Goal: Task Accomplishment & Management: Use online tool/utility

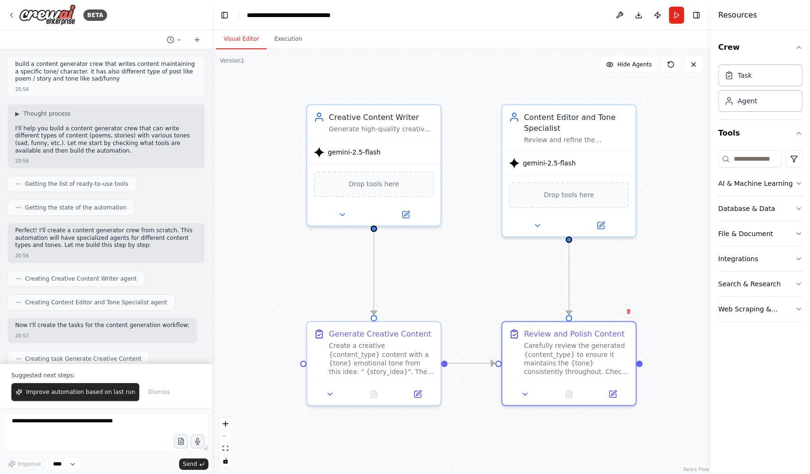
scroll to position [467, 0]
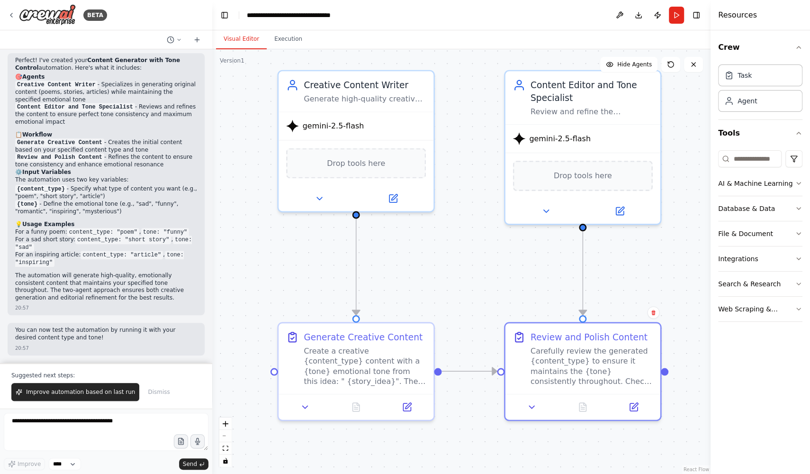
click at [474, 335] on div ".deletable-edge-delete-btn { width: 20px; height: 20px; border: 0px solid #ffff…" at bounding box center [461, 261] width 498 height 425
click at [591, 368] on div "Carefully review the generated {content_type} to ensure it maintains the {tone}…" at bounding box center [592, 364] width 122 height 40
click at [489, 319] on div ".deletable-edge-delete-btn { width: 20px; height: 20px; border: 0px solid #ffff…" at bounding box center [461, 261] width 498 height 425
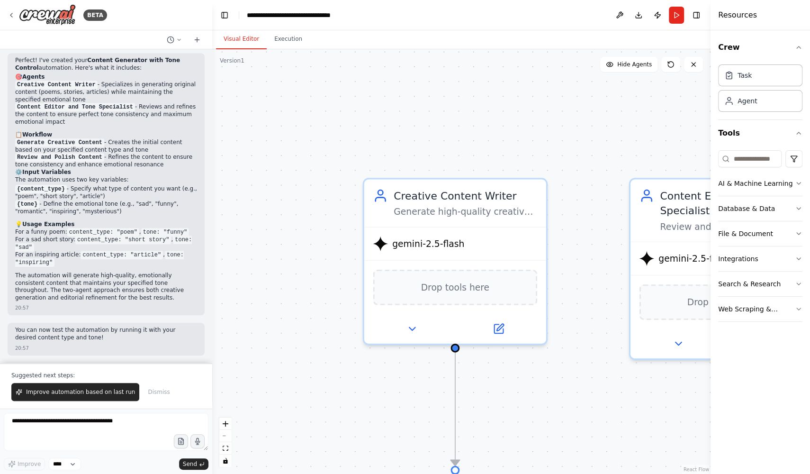
drag, startPoint x: 393, startPoint y: 256, endPoint x: 499, endPoint y: 396, distance: 175.9
click at [499, 396] on div ".deletable-edge-delete-btn { width: 20px; height: 20px; border: 0px solid #ffff…" at bounding box center [461, 261] width 498 height 425
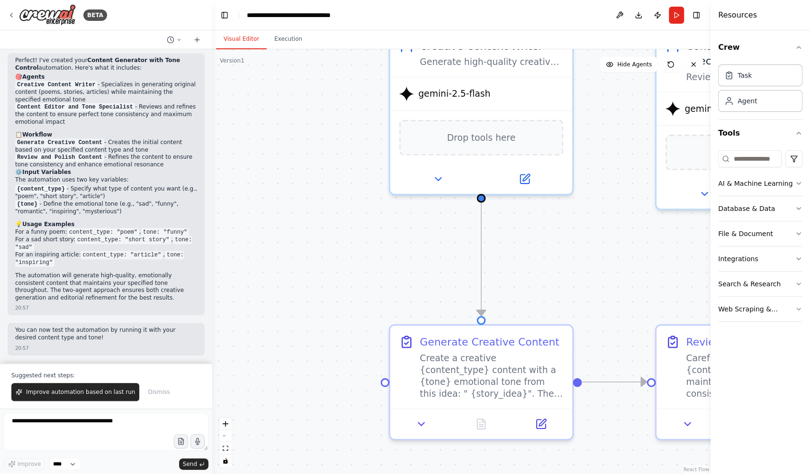
drag, startPoint x: 502, startPoint y: 377, endPoint x: 527, endPoint y: 226, distance: 153.2
click at [527, 226] on div ".deletable-edge-delete-btn { width: 20px; height: 20px; border: 0px solid #ffff…" at bounding box center [461, 261] width 498 height 425
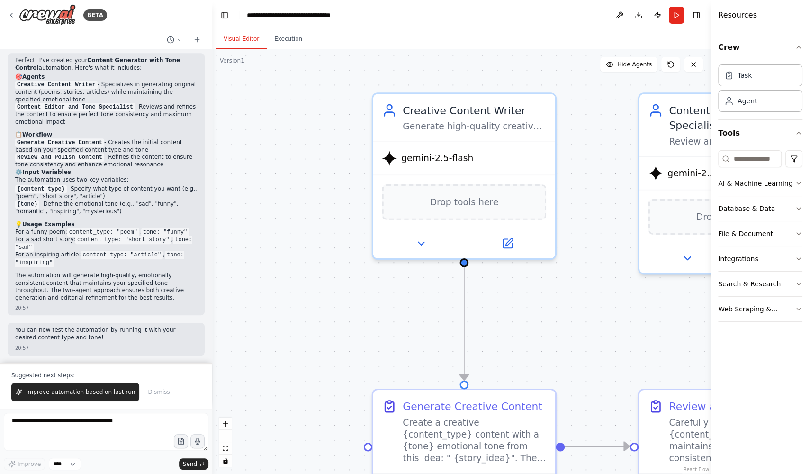
drag, startPoint x: 551, startPoint y: 238, endPoint x: 534, endPoint y: 303, distance: 67.2
click at [534, 303] on div ".deletable-edge-delete-btn { width: 20px; height: 20px; border: 0px solid #ffff…" at bounding box center [461, 261] width 498 height 425
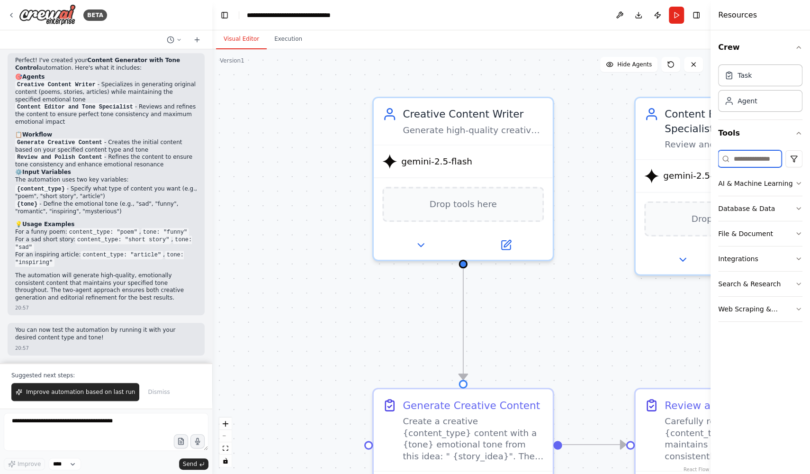
click at [755, 159] on input at bounding box center [749, 158] width 63 height 17
click at [798, 133] on icon "button" at bounding box center [799, 133] width 8 height 8
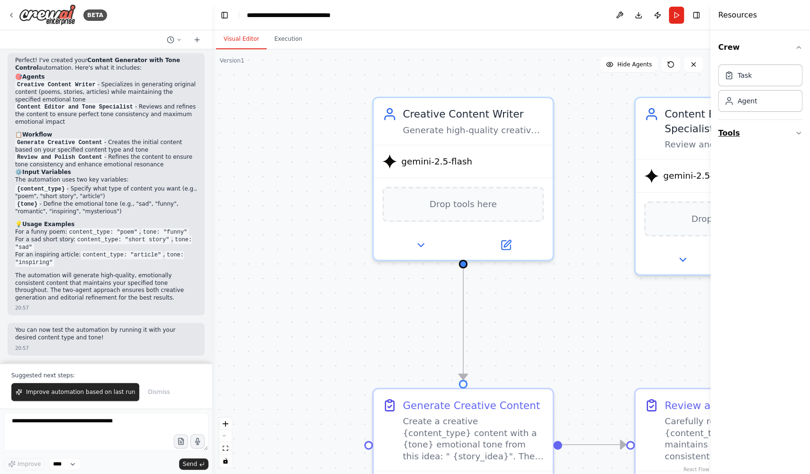
click at [798, 133] on icon "button" at bounding box center [799, 133] width 4 height 2
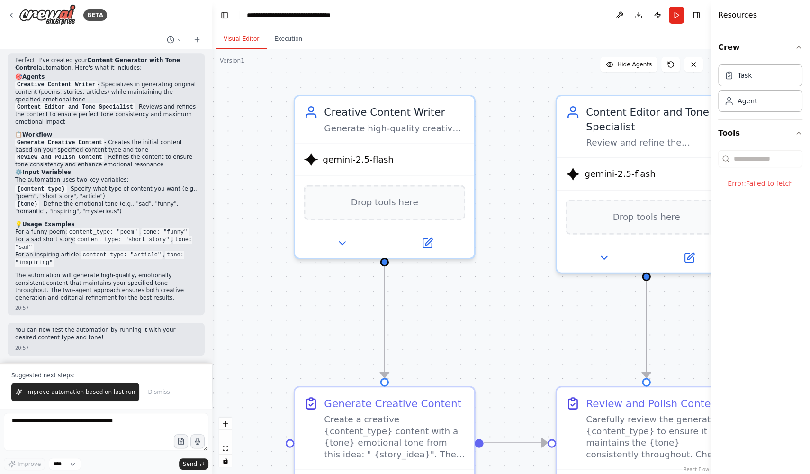
drag, startPoint x: 578, startPoint y: 272, endPoint x: 499, endPoint y: 270, distance: 79.2
click at [499, 270] on div ".deletable-edge-delete-btn { width: 20px; height: 20px; border: 0px solid #ffff…" at bounding box center [461, 261] width 498 height 425
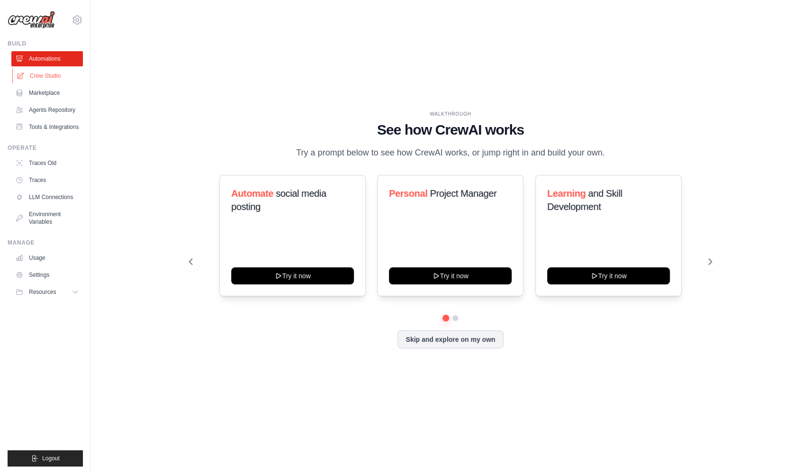
click at [53, 81] on link "Crew Studio" at bounding box center [48, 75] width 72 height 15
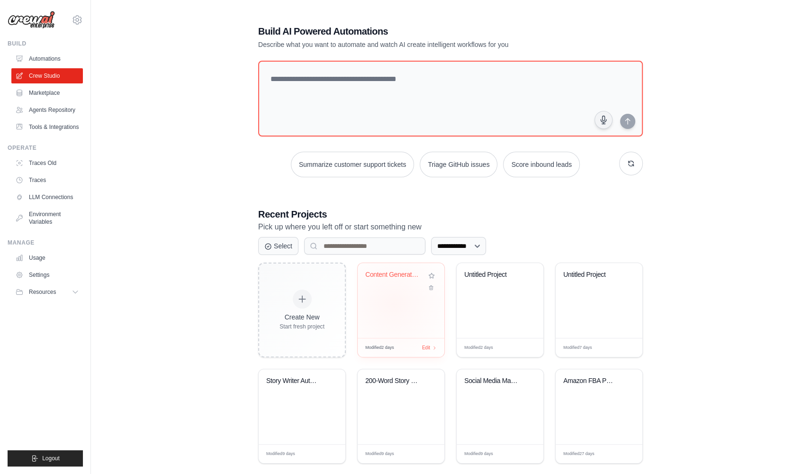
click at [394, 304] on div "Content Generator with Tone Control" at bounding box center [401, 300] width 87 height 75
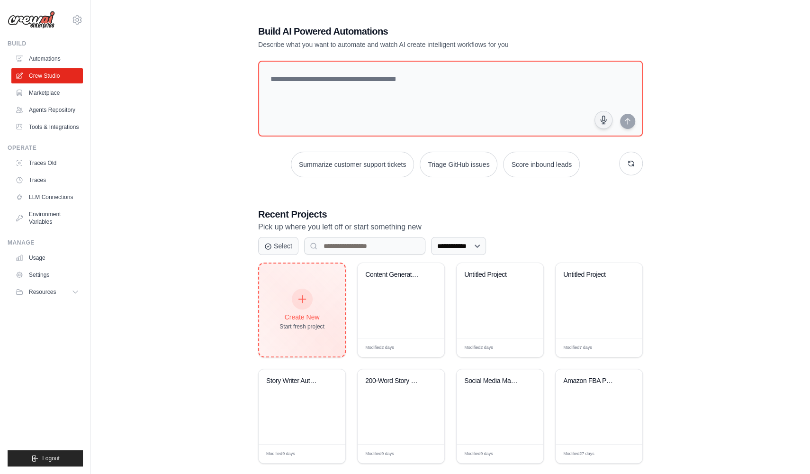
click at [318, 310] on div "Create New Start fresh project" at bounding box center [302, 310] width 45 height 41
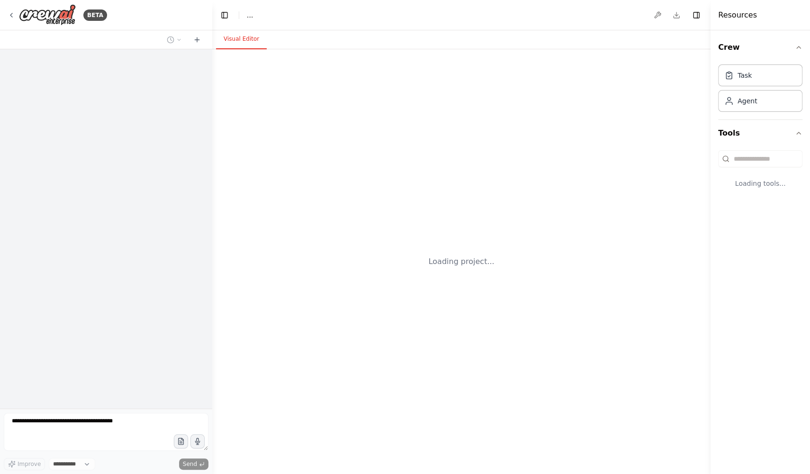
select select "****"
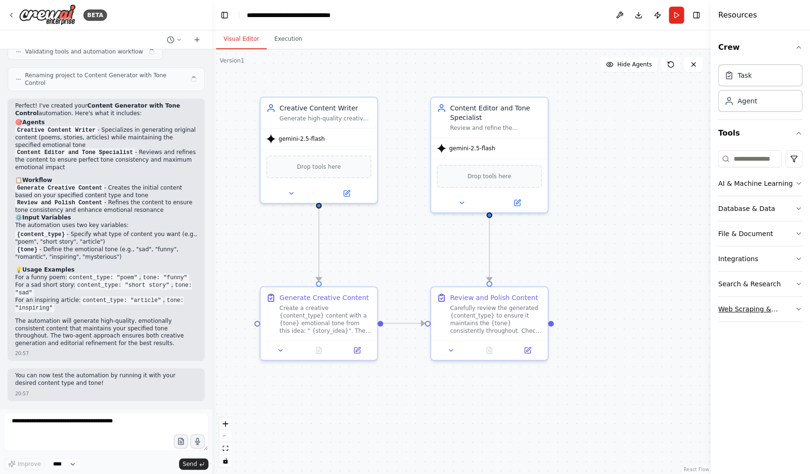
scroll to position [422, 0]
click at [785, 304] on div "Web Scraping & Browsing" at bounding box center [756, 308] width 77 height 9
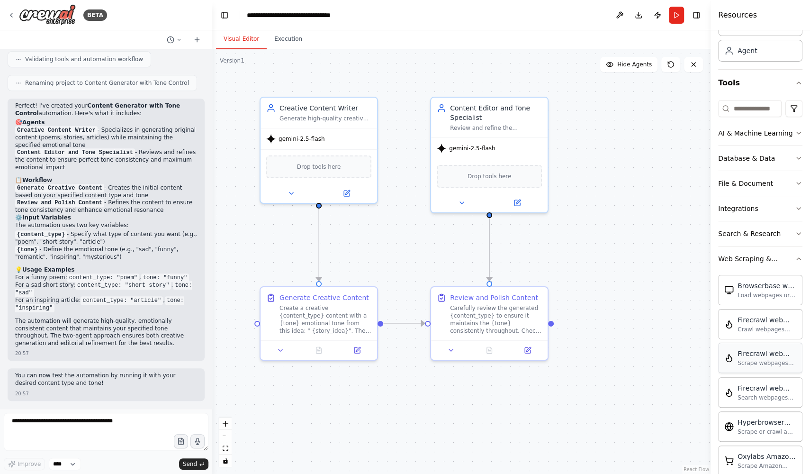
scroll to position [0, 0]
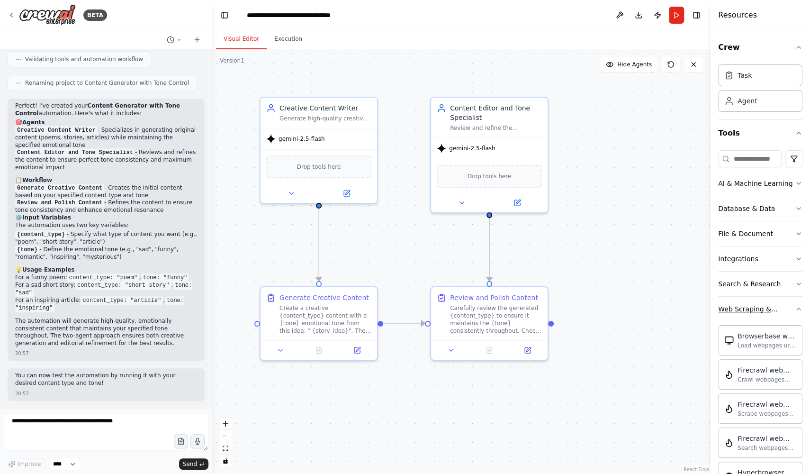
click at [771, 312] on button "Web Scraping & Browsing" at bounding box center [760, 309] width 84 height 25
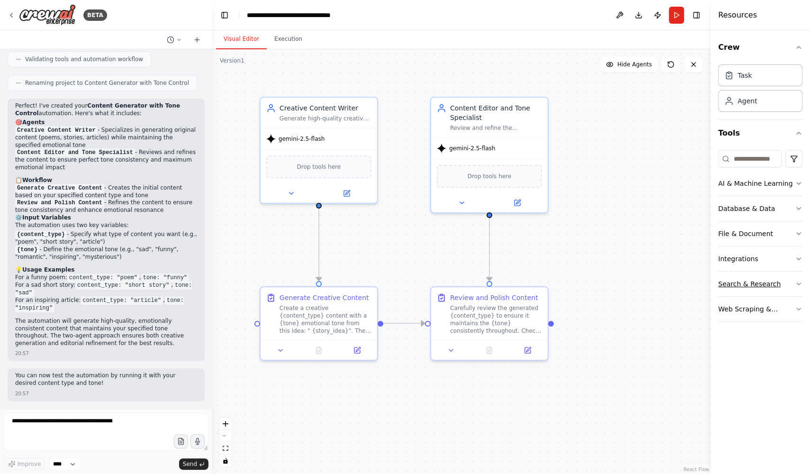
click at [772, 281] on div "Search & Research" at bounding box center [749, 283] width 63 height 9
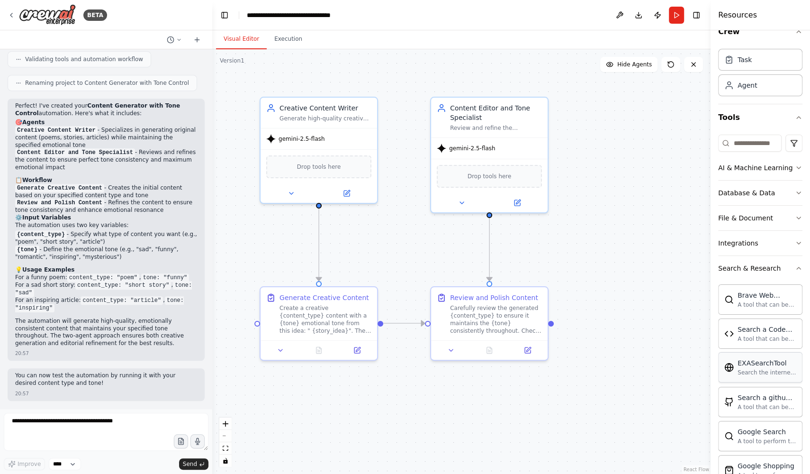
scroll to position [24, 0]
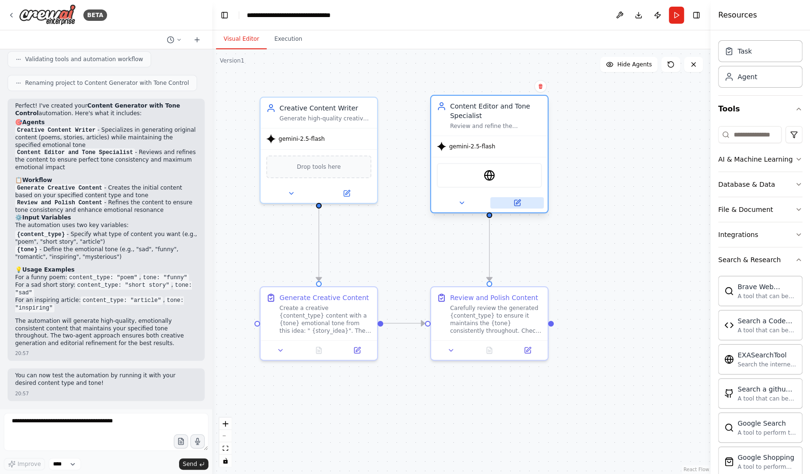
click at [525, 207] on button at bounding box center [517, 202] width 54 height 11
drag, startPoint x: 755, startPoint y: 357, endPoint x: 479, endPoint y: 1, distance: 450.5
click at [15, 12] on icon at bounding box center [12, 15] width 8 height 8
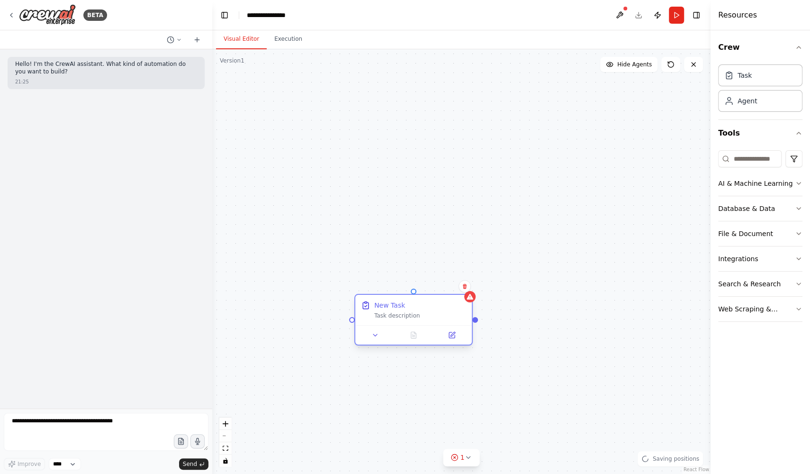
drag, startPoint x: 489, startPoint y: 321, endPoint x: 425, endPoint y: 301, distance: 67.4
click at [425, 301] on div "New Task" at bounding box center [420, 304] width 92 height 9
click at [415, 315] on div "Task description" at bounding box center [420, 316] width 92 height 8
click at [450, 337] on icon at bounding box center [452, 335] width 6 height 6
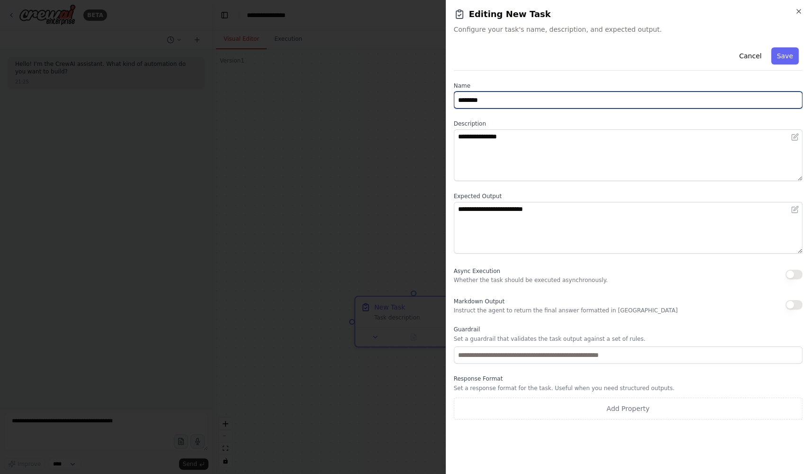
click at [497, 100] on input "********" at bounding box center [628, 99] width 349 height 17
type input "**********"
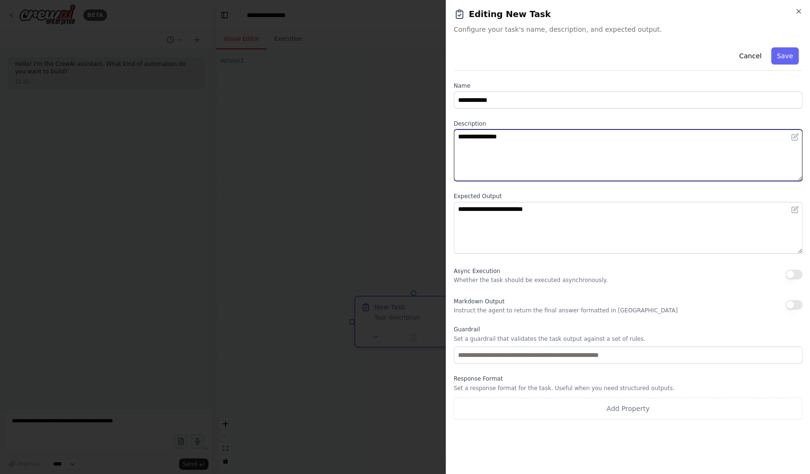
click at [516, 144] on textarea "**********" at bounding box center [628, 155] width 349 height 52
click at [530, 140] on textarea "**********" at bounding box center [628, 155] width 349 height 52
type textarea "**********"
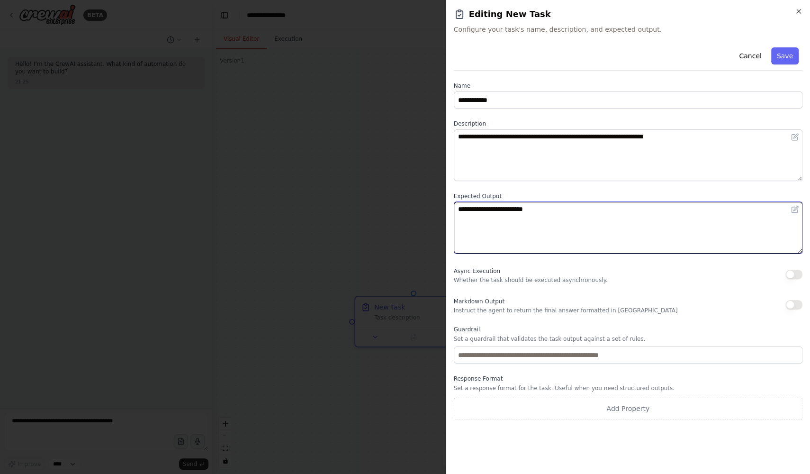
click at [528, 212] on textarea "**********" at bounding box center [628, 228] width 349 height 52
type textarea "*"
type textarea "**********"
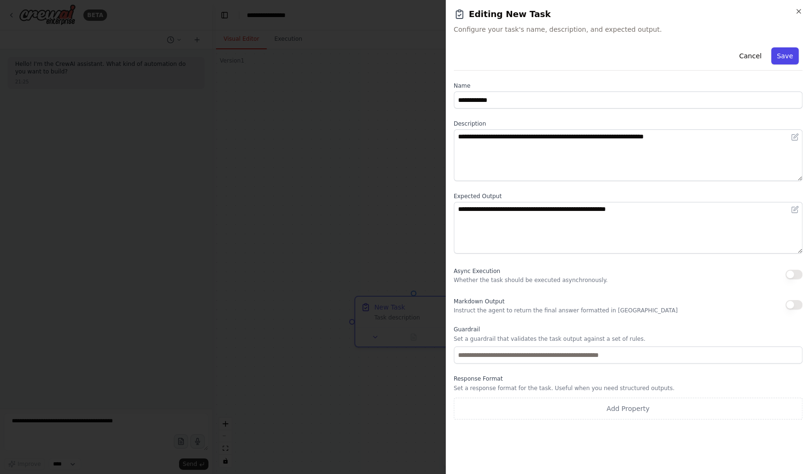
click at [788, 55] on button "Save" at bounding box center [784, 55] width 27 height 17
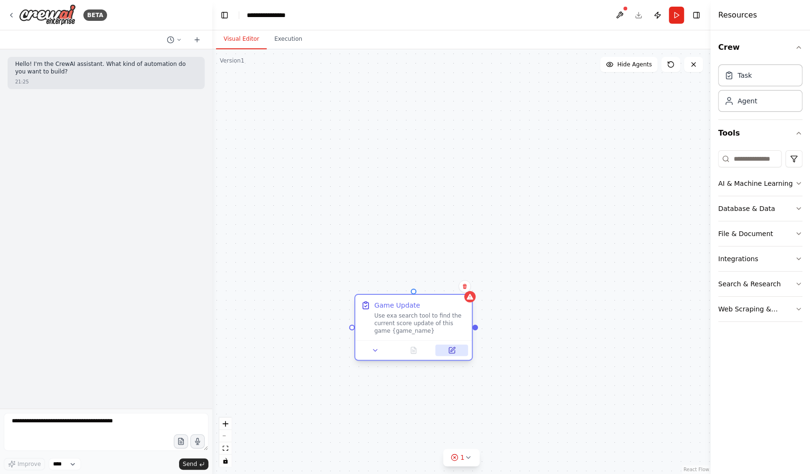
click at [455, 353] on icon at bounding box center [452, 350] width 8 height 8
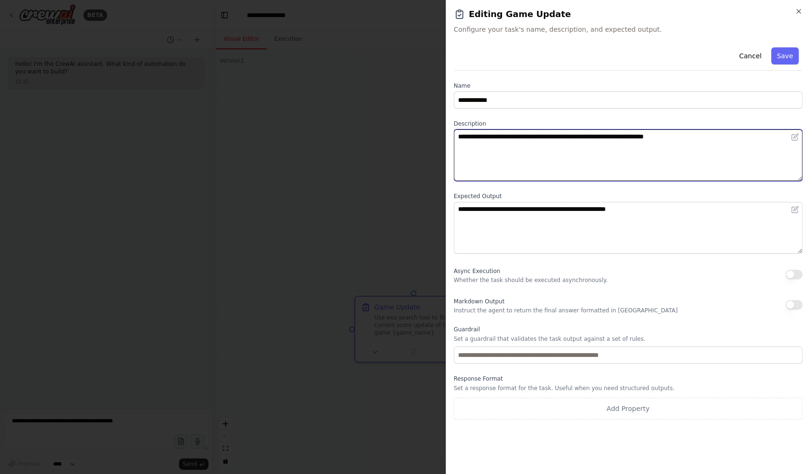
drag, startPoint x: 471, startPoint y: 137, endPoint x: 503, endPoint y: 139, distance: 31.8
click at [503, 139] on textarea "**********" at bounding box center [628, 155] width 349 height 52
click at [503, 138] on textarea "**********" at bounding box center [628, 155] width 349 height 52
click at [484, 137] on textarea "**********" at bounding box center [628, 155] width 349 height 52
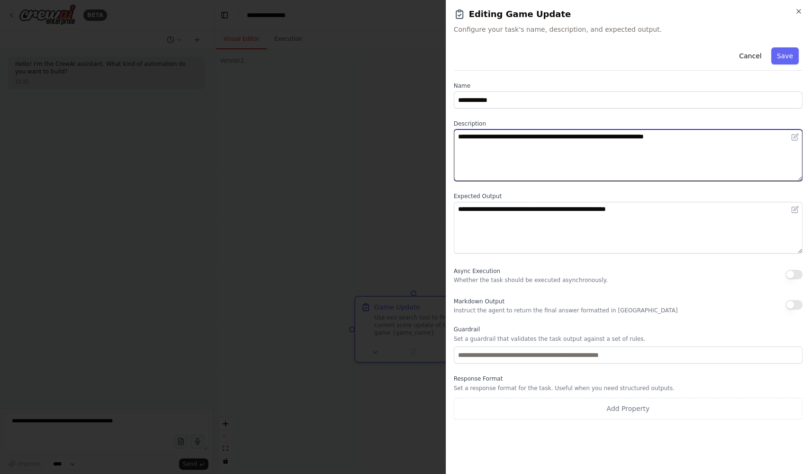
click at [503, 138] on textarea "**********" at bounding box center [628, 155] width 349 height 52
click at [495, 140] on textarea "**********" at bounding box center [628, 155] width 349 height 52
click at [545, 144] on textarea "**********" at bounding box center [628, 155] width 349 height 52
type textarea "**********"
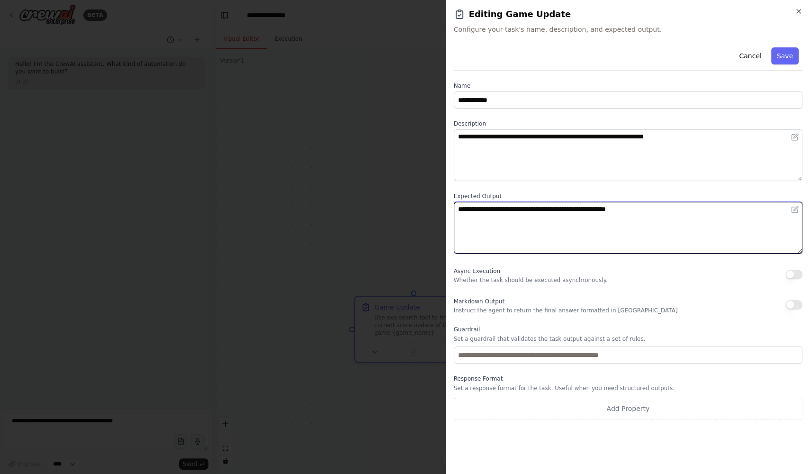
click at [550, 237] on textarea "**********" at bounding box center [628, 228] width 349 height 52
click at [516, 228] on textarea "**********" at bounding box center [628, 228] width 349 height 52
click at [488, 217] on textarea "**********" at bounding box center [628, 228] width 349 height 52
click at [681, 212] on textarea "**********" at bounding box center [628, 228] width 349 height 52
click at [715, 206] on textarea "**********" at bounding box center [628, 228] width 349 height 52
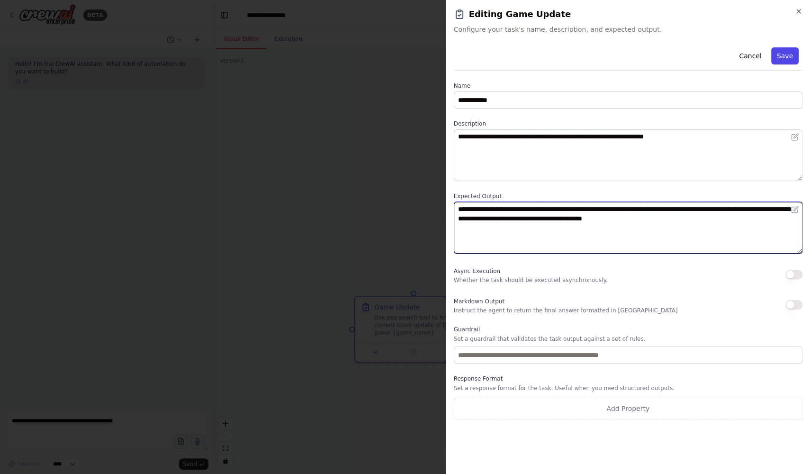
type textarea "**********"
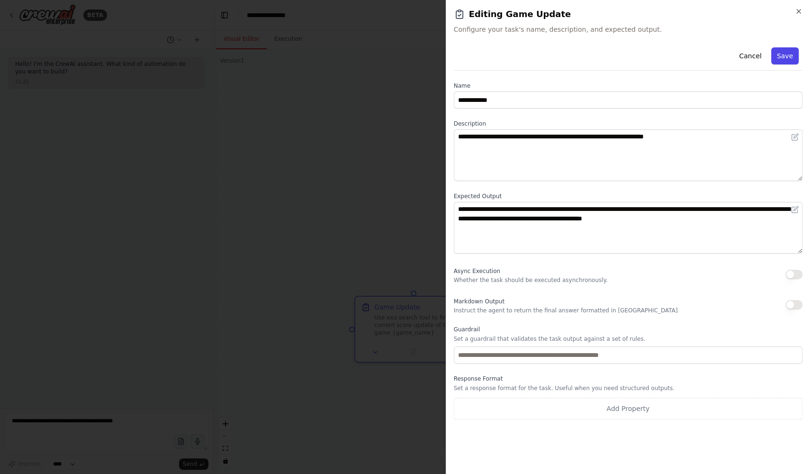
click at [787, 61] on button "Save" at bounding box center [784, 55] width 27 height 17
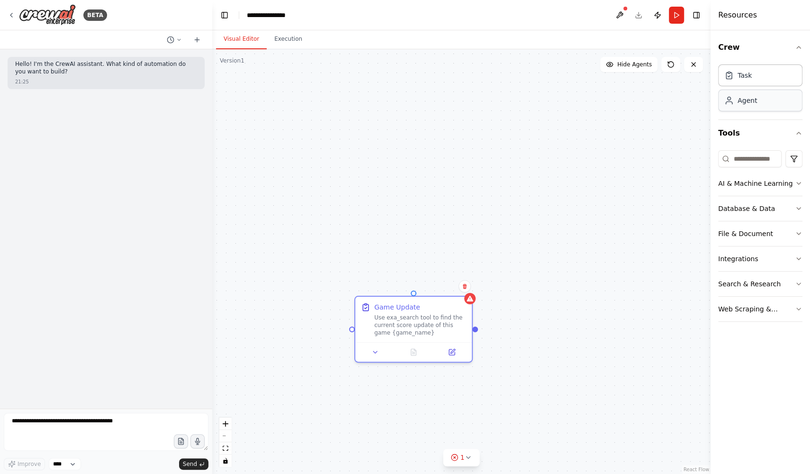
click at [753, 102] on div "Agent" at bounding box center [747, 100] width 19 height 9
click at [748, 284] on div "Search & Research" at bounding box center [749, 283] width 63 height 9
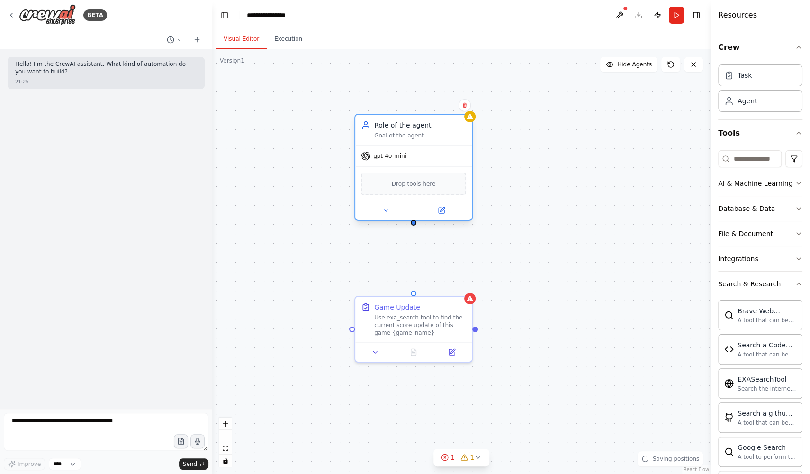
drag, startPoint x: 474, startPoint y: 189, endPoint x: 422, endPoint y: 136, distance: 74.7
click at [422, 136] on div "Goal of the agent" at bounding box center [420, 136] width 92 height 8
click at [440, 214] on button at bounding box center [442, 210] width 54 height 11
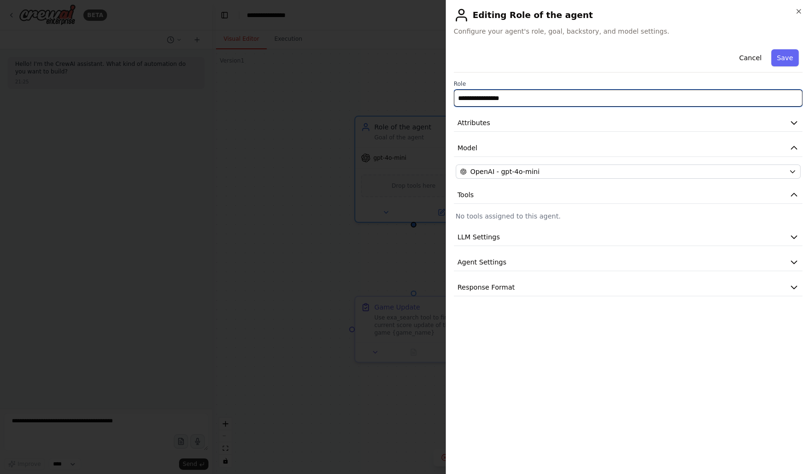
click at [543, 99] on input "**********" at bounding box center [628, 98] width 349 height 17
type input "**********"
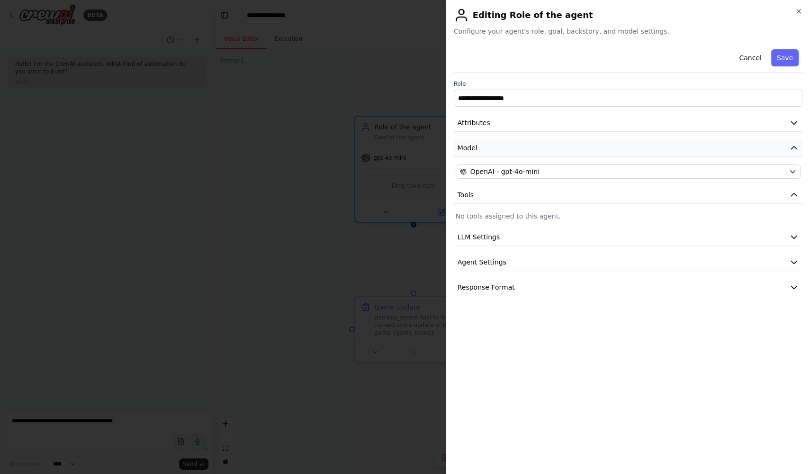
click at [545, 149] on button "Model" at bounding box center [628, 148] width 349 height 18
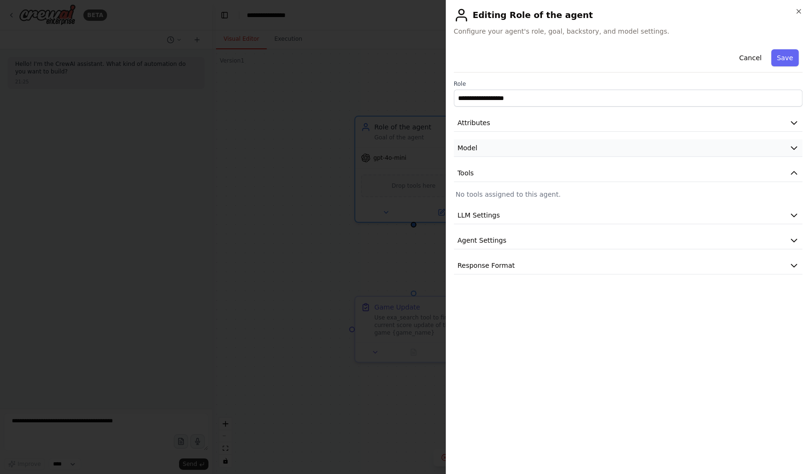
click at [543, 143] on button "Model" at bounding box center [628, 148] width 349 height 18
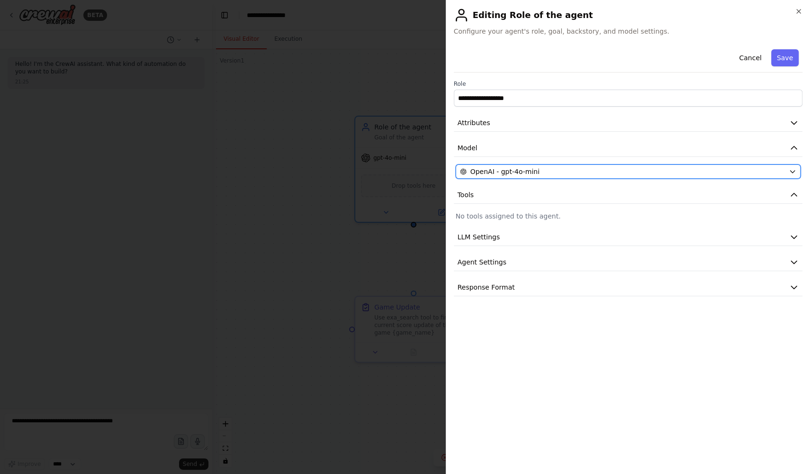
click at [527, 170] on span "OpenAI - gpt-4o-mini" at bounding box center [505, 171] width 69 height 9
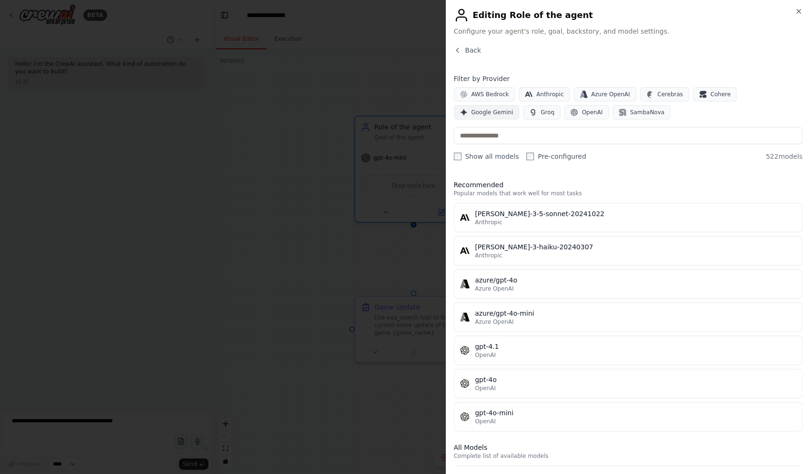
click at [479, 112] on span "Google Gemini" at bounding box center [492, 113] width 42 height 8
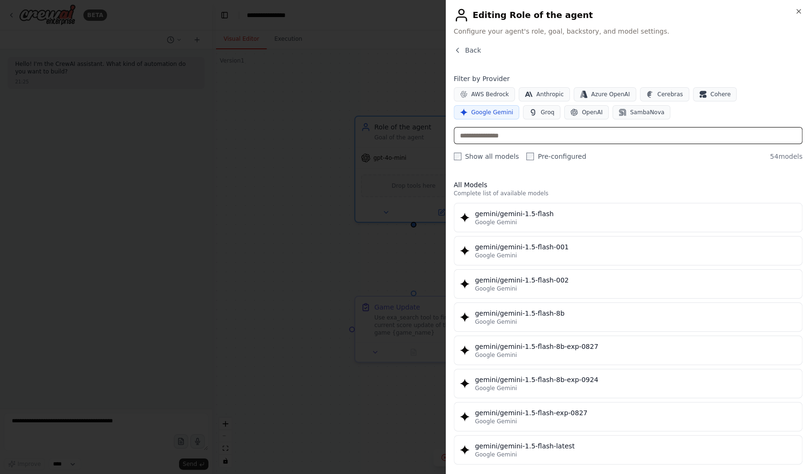
click at [497, 136] on input "text" at bounding box center [628, 135] width 349 height 17
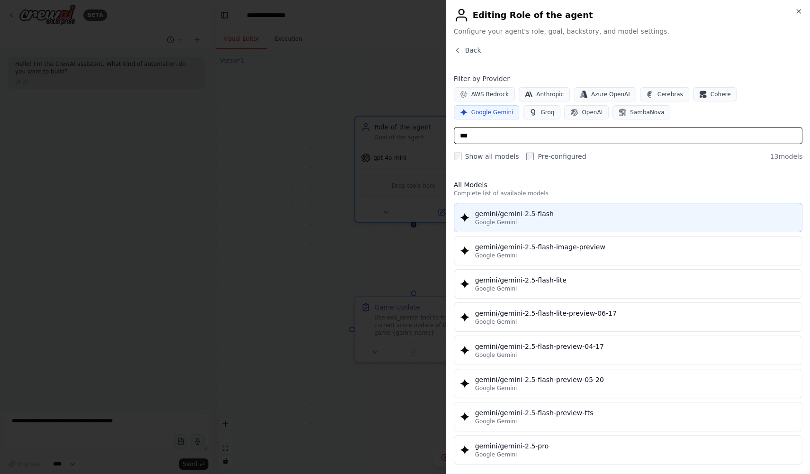
type input "***"
click at [527, 226] on button "gemini/gemini-2.5-flash Google Gemini" at bounding box center [628, 217] width 349 height 29
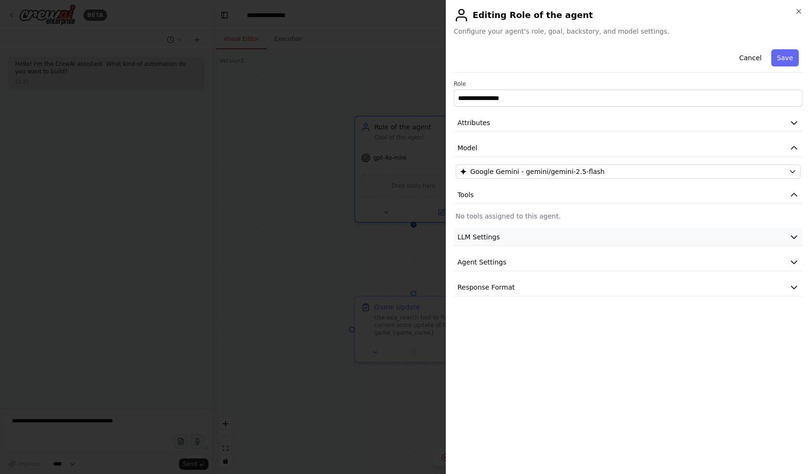
click at [533, 233] on button "LLM Settings" at bounding box center [628, 237] width 349 height 18
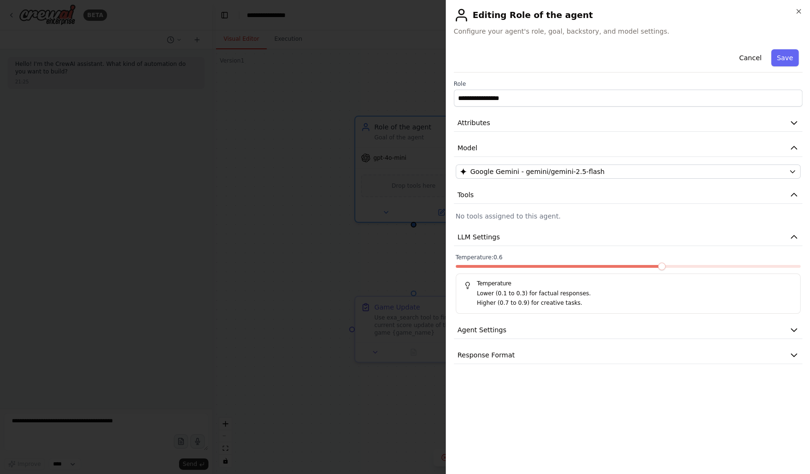
click at [658, 263] on span at bounding box center [662, 267] width 8 height 8
click at [627, 333] on button "Agent Settings" at bounding box center [628, 330] width 349 height 18
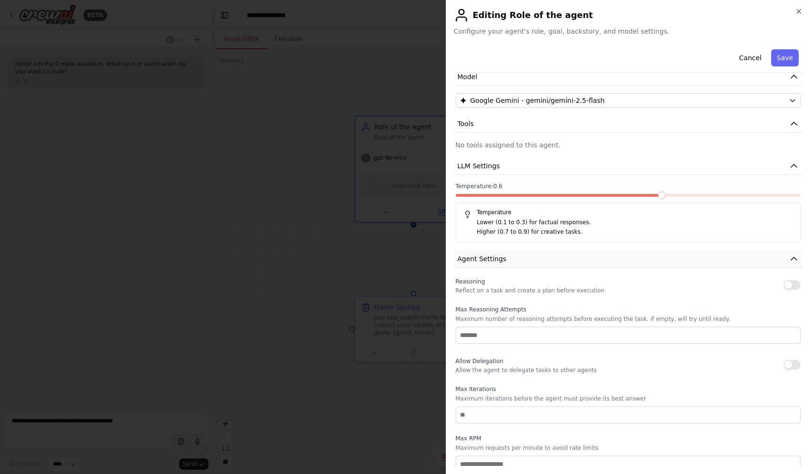
scroll to position [158, 0]
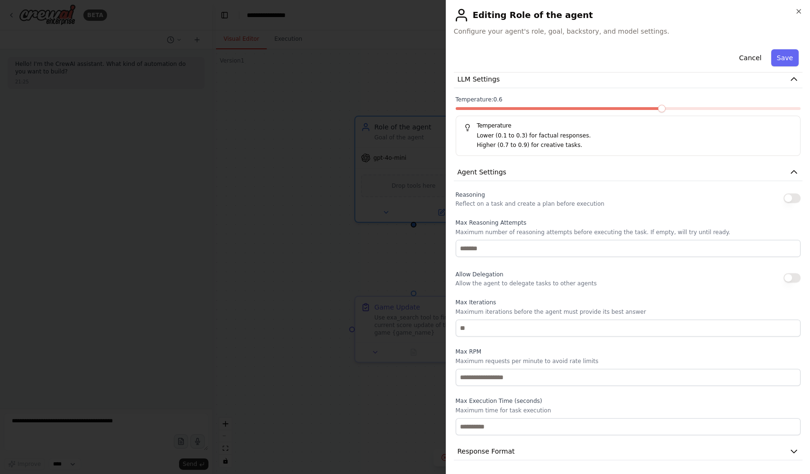
click at [793, 199] on button "button" at bounding box center [792, 197] width 17 height 9
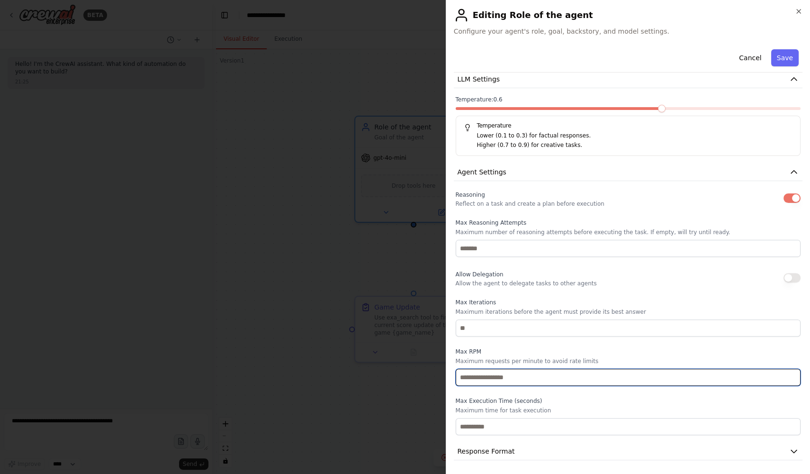
click at [595, 376] on input "number" at bounding box center [628, 377] width 345 height 17
type input "*"
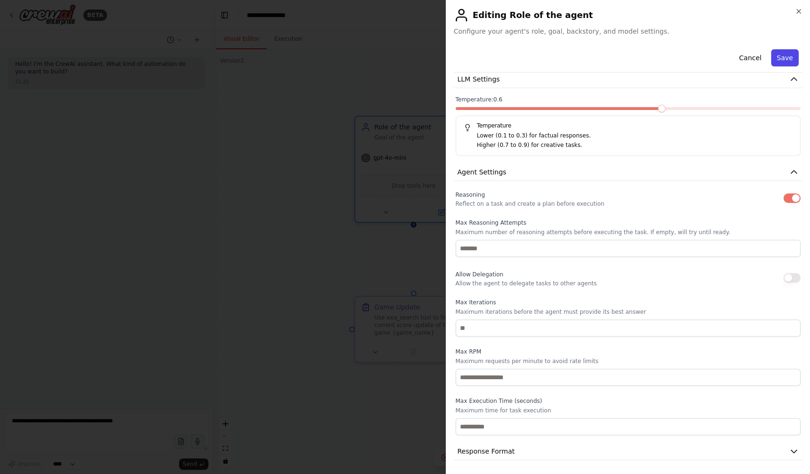
click at [785, 61] on button "Save" at bounding box center [784, 57] width 27 height 17
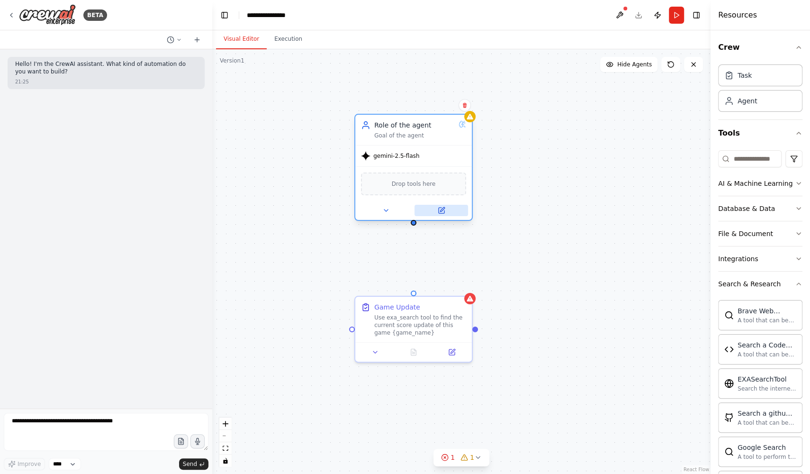
click at [443, 214] on button at bounding box center [442, 210] width 54 height 11
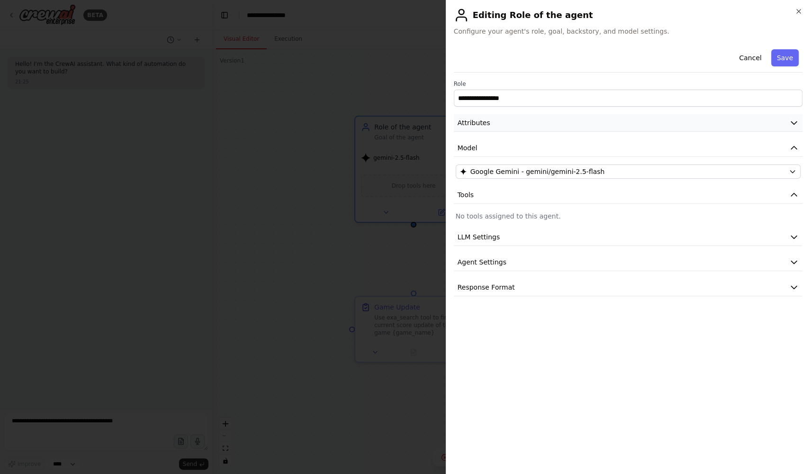
click at [577, 125] on button "Attributes" at bounding box center [628, 123] width 349 height 18
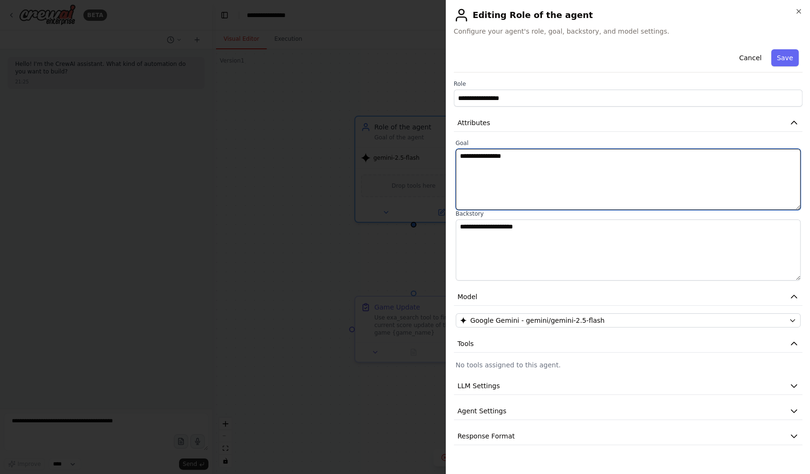
click at [556, 159] on textarea "**********" at bounding box center [628, 179] width 345 height 61
type textarea "*"
click at [515, 153] on textarea "**********" at bounding box center [628, 179] width 345 height 61
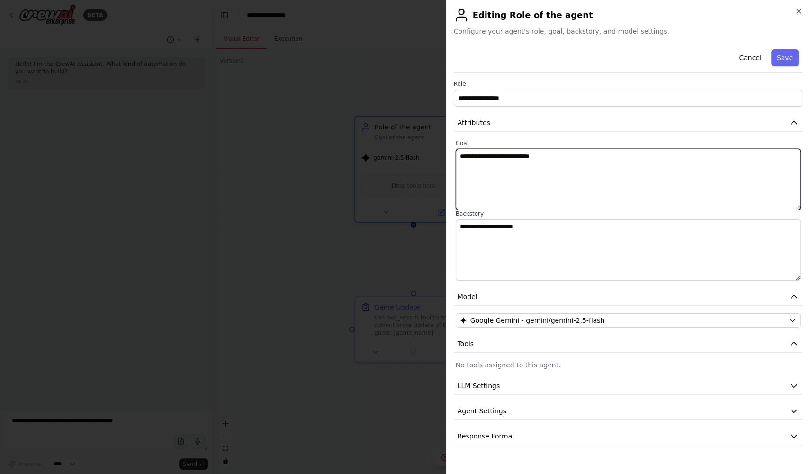
click at [515, 153] on textarea "**********" at bounding box center [628, 179] width 345 height 61
click at [553, 158] on textarea "**********" at bounding box center [628, 179] width 345 height 61
type textarea "**********"
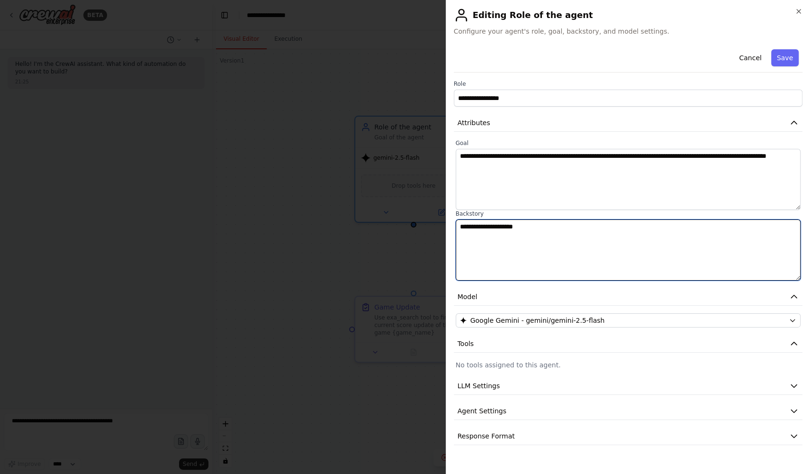
click at [503, 237] on textarea "**********" at bounding box center [628, 249] width 345 height 61
type textarea "**********"
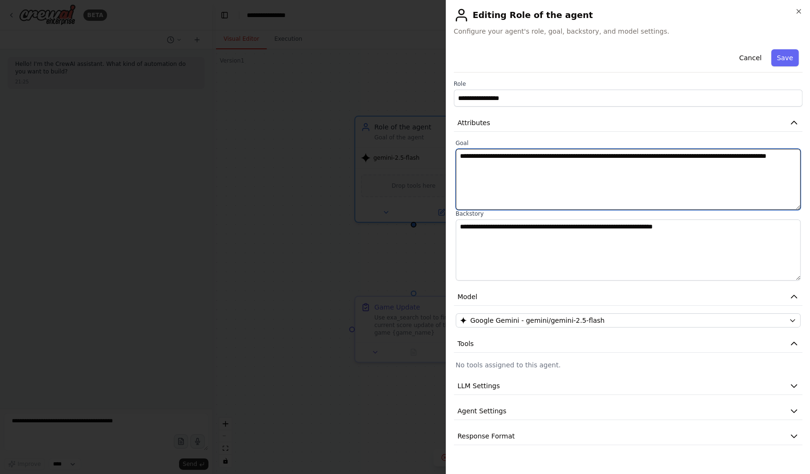
click at [478, 172] on textarea "**********" at bounding box center [628, 179] width 345 height 61
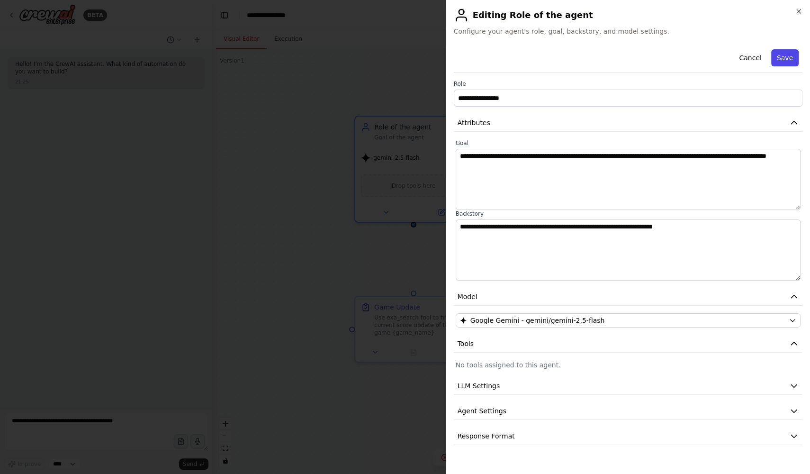
click at [791, 63] on button "Save" at bounding box center [784, 57] width 27 height 17
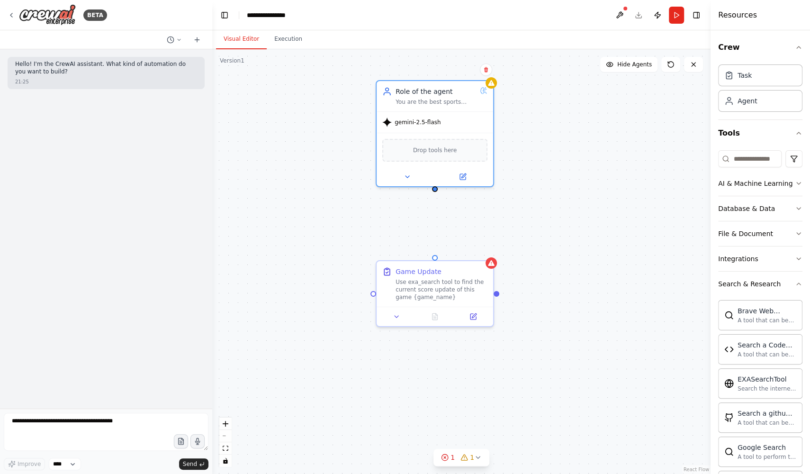
drag, startPoint x: 415, startPoint y: 227, endPoint x: 436, endPoint y: 191, distance: 41.4
click at [436, 191] on div "Game Update Use exa_search tool to find the current score update of this game {…" at bounding box center [461, 261] width 498 height 425
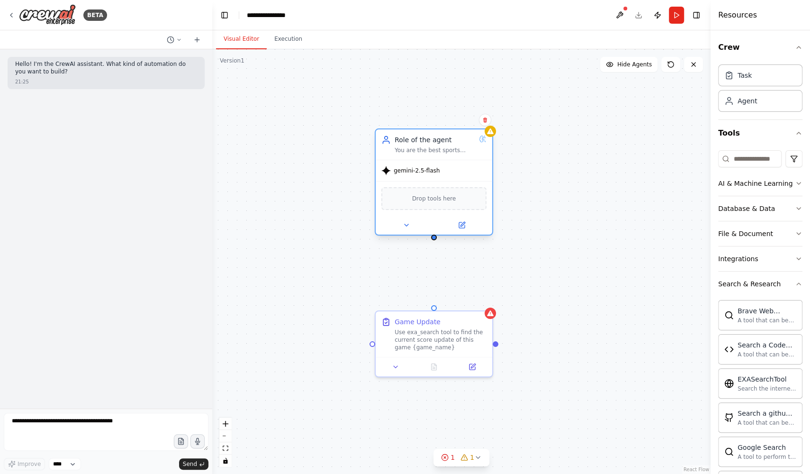
drag, startPoint x: 435, startPoint y: 189, endPoint x: 433, endPoint y: 238, distance: 48.8
click at [433, 238] on div "Game Update Use exa_search tool to find the current score update of this game {…" at bounding box center [461, 261] width 498 height 425
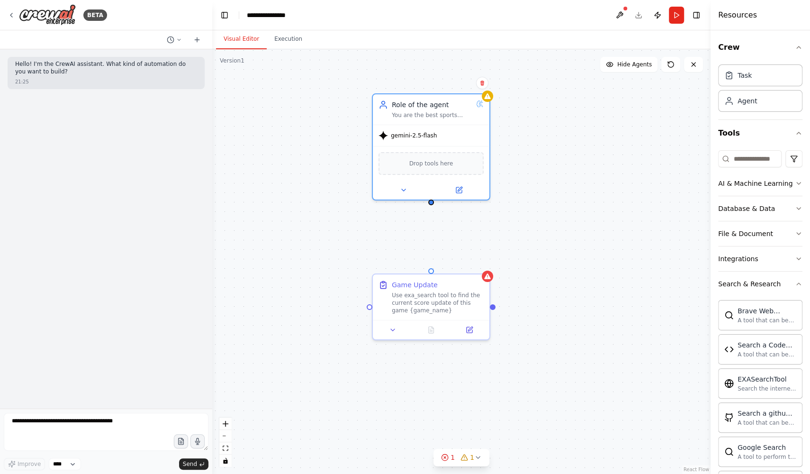
drag, startPoint x: 432, startPoint y: 239, endPoint x: 430, endPoint y: 204, distance: 35.1
click at [430, 204] on div "Game Update Use exa_search tool to find the current score update of this game {…" at bounding box center [461, 261] width 498 height 425
drag, startPoint x: 430, startPoint y: 269, endPoint x: 432, endPoint y: 206, distance: 63.5
click at [432, 206] on div "Game Update Use exa_search tool to find the current score update of this game {…" at bounding box center [461, 261] width 498 height 425
click at [431, 207] on circle "Edge from b80ed61b-7f7e-486b-804e-5d26d67bcd72 to eeec0079-947d-40ea-a6d1-1c0b8…" at bounding box center [430, 206] width 9 height 9
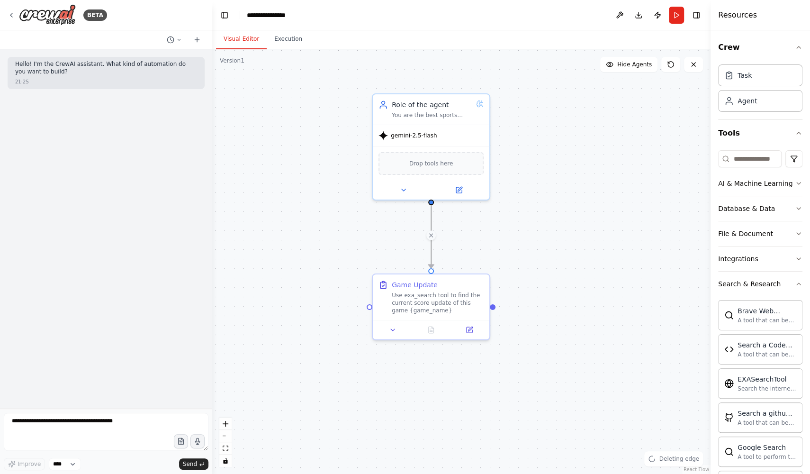
click at [495, 246] on div ".deletable-edge-delete-btn { width: 20px; height: 20px; border: 0px solid #ffff…" at bounding box center [461, 261] width 498 height 425
click at [431, 205] on div "Game Update Use exa_search tool to find the current score update of this game {…" at bounding box center [461, 261] width 498 height 425
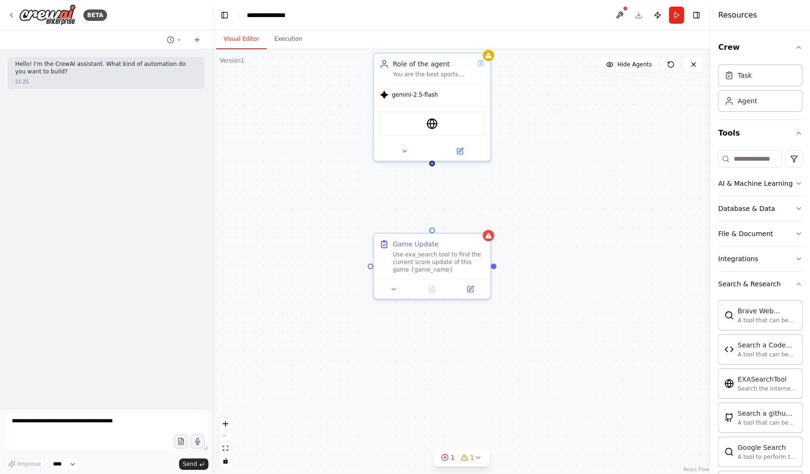
drag, startPoint x: 431, startPoint y: 204, endPoint x: 432, endPoint y: 164, distance: 40.3
click at [432, 164] on div "Game Update Use exa_search tool to find the current score update of this game {…" at bounding box center [461, 261] width 498 height 425
drag, startPoint x: 433, startPoint y: 163, endPoint x: 432, endPoint y: 227, distance: 64.9
click at [432, 227] on div "Game Update Use exa_search tool to find the current score update of this game {…" at bounding box center [480, 199] width 498 height 425
click at [432, 229] on div at bounding box center [432, 229] width 6 height 6
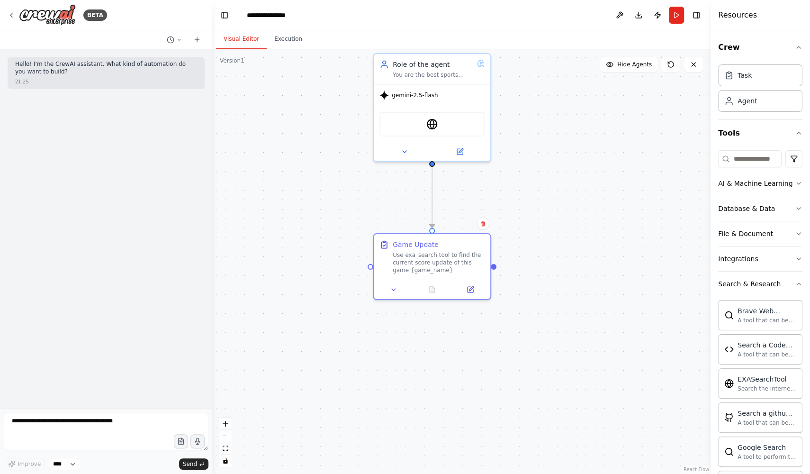
click at [539, 197] on div ".deletable-edge-delete-btn { width: 20px; height: 20px; border: 0px solid #ffff…" at bounding box center [461, 261] width 498 height 425
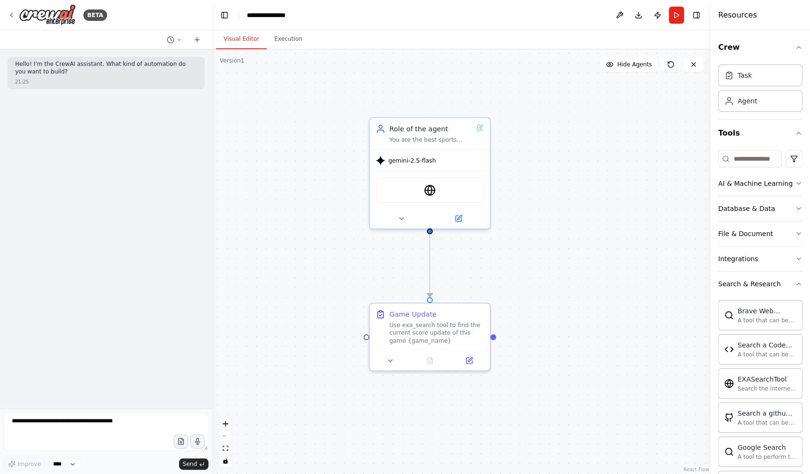
drag, startPoint x: 532, startPoint y: 138, endPoint x: 533, endPoint y: 206, distance: 68.2
click at [533, 206] on div ".deletable-edge-delete-btn { width: 20px; height: 20px; border: 0px solid #ffff…" at bounding box center [461, 261] width 498 height 425
click at [677, 11] on button "Run" at bounding box center [676, 15] width 15 height 17
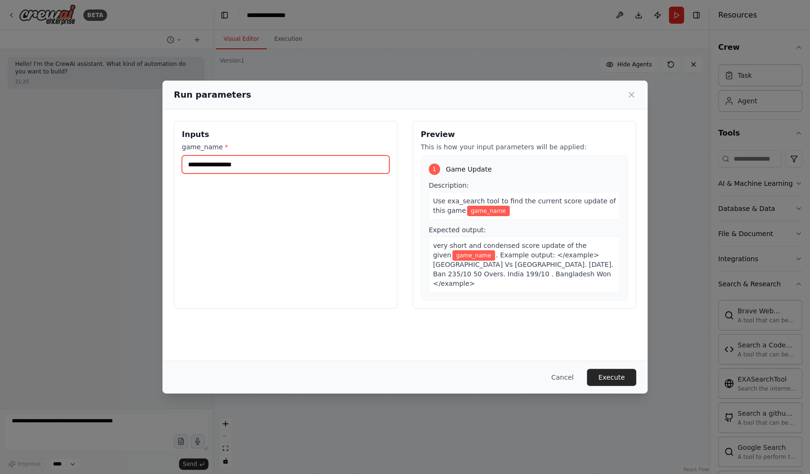
click at [282, 165] on input "game_name *" at bounding box center [286, 164] width 208 height 18
type input "**********"
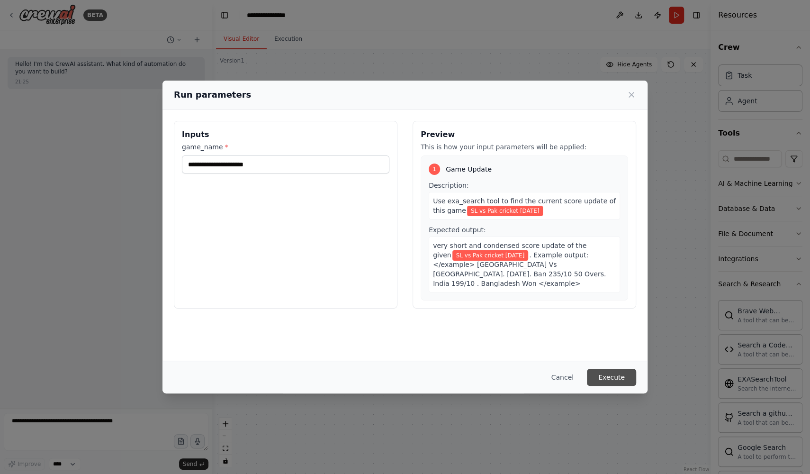
click at [622, 379] on button "Execute" at bounding box center [611, 377] width 49 height 17
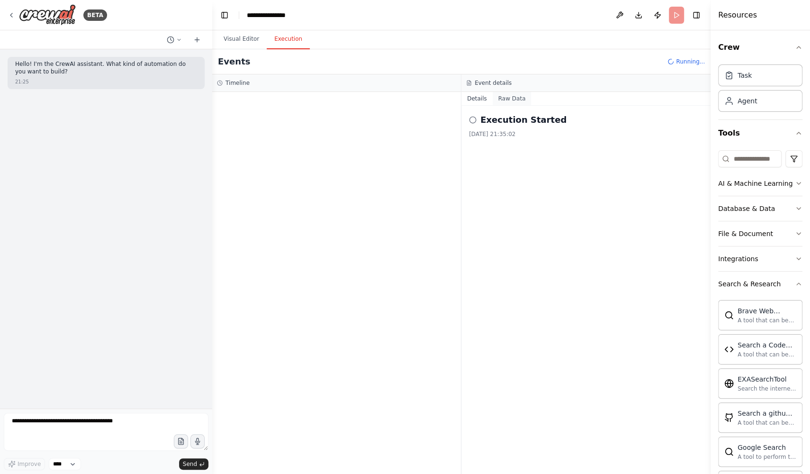
click at [511, 101] on button "Raw Data" at bounding box center [512, 98] width 39 height 13
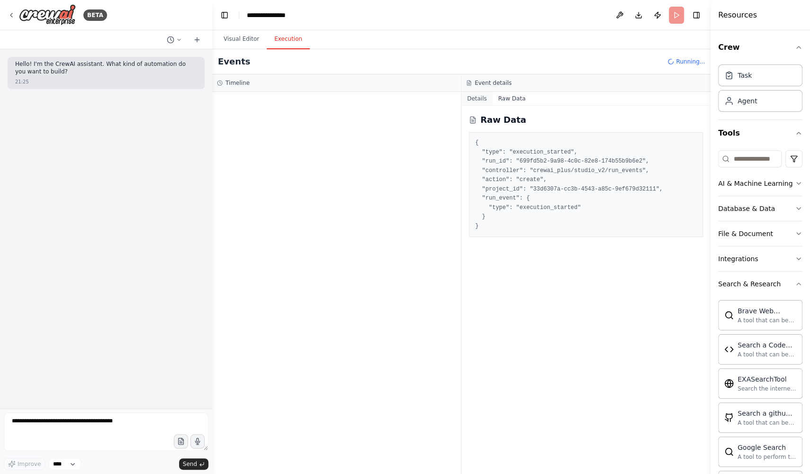
click at [480, 104] on button "Details" at bounding box center [477, 98] width 31 height 13
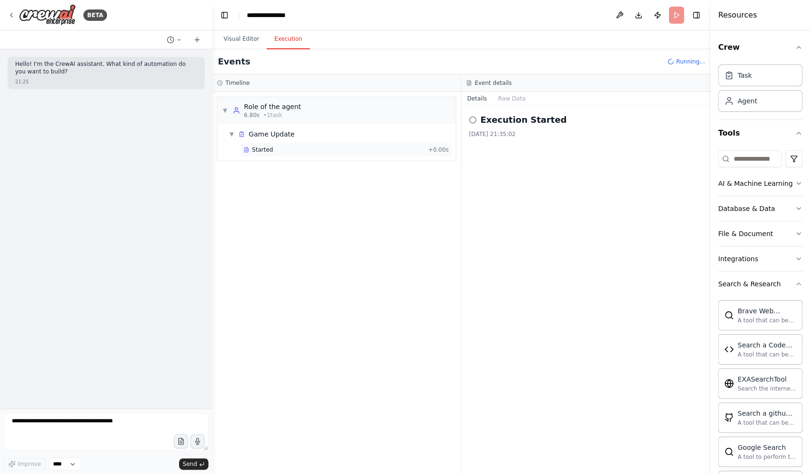
click at [329, 146] on div "Started" at bounding box center [334, 150] width 181 height 8
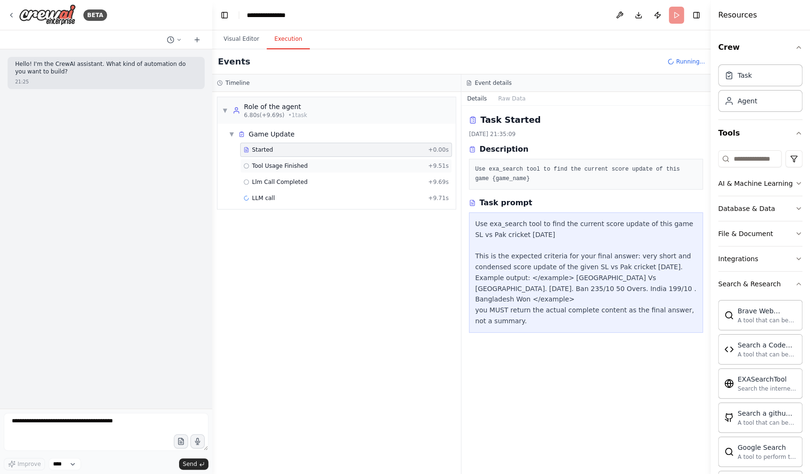
click at [362, 165] on div "Tool Usage Finished + 9.51s" at bounding box center [346, 166] width 205 height 8
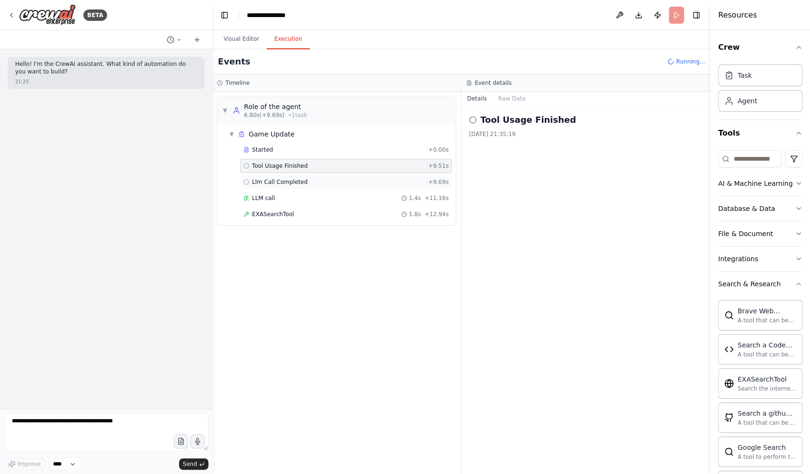
click at [363, 180] on div "Llm Call Completed + 9.69s" at bounding box center [346, 182] width 205 height 8
click at [363, 197] on div "LLM call 1.4s + 11.16s" at bounding box center [346, 198] width 205 height 8
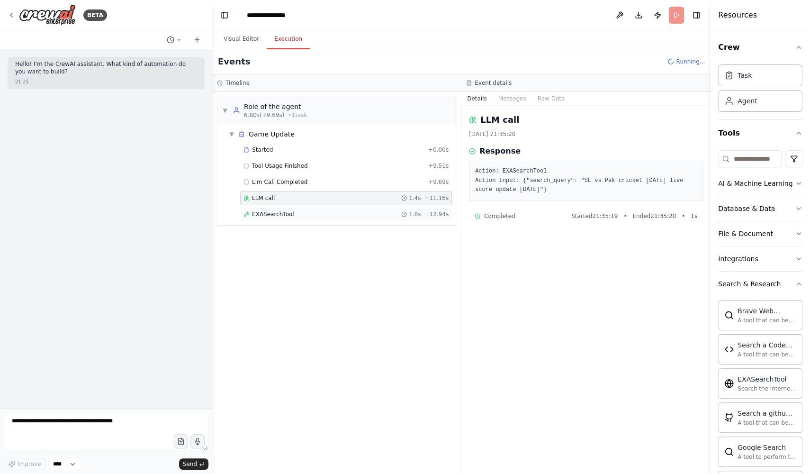
click at [329, 213] on div "EXASearchTool 1.8s + 12.94s" at bounding box center [346, 214] width 205 height 8
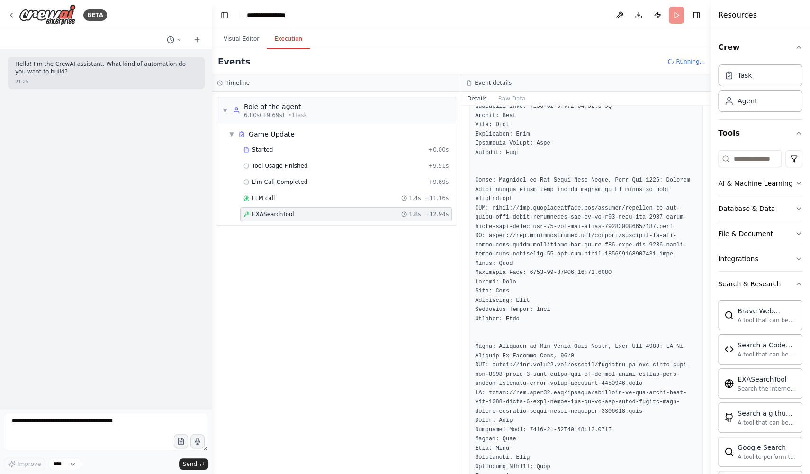
scroll to position [532, 0]
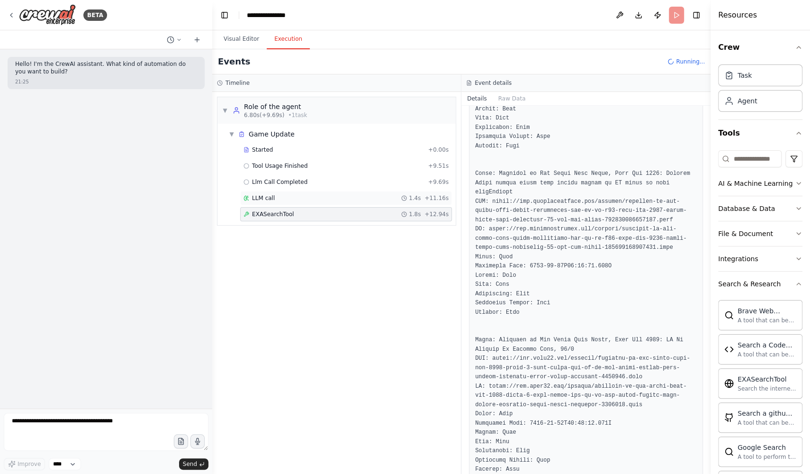
click at [358, 195] on div "LLM call 1.4s + 11.16s" at bounding box center [346, 198] width 205 height 8
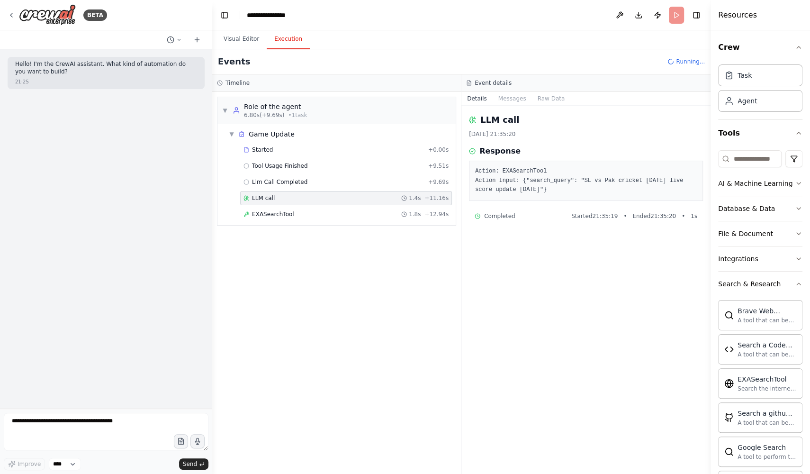
click at [552, 218] on div "Completed Started 21:35:19 • Ended 21:35:20 • 1 s" at bounding box center [586, 216] width 223 height 8
click at [516, 96] on button "Messages" at bounding box center [512, 98] width 39 height 13
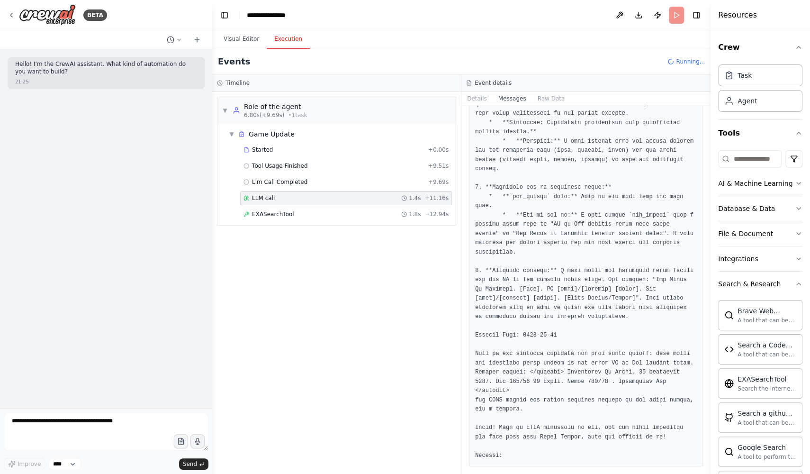
scroll to position [826, 0]
click at [282, 211] on span "EXASearchTool" at bounding box center [273, 214] width 42 height 8
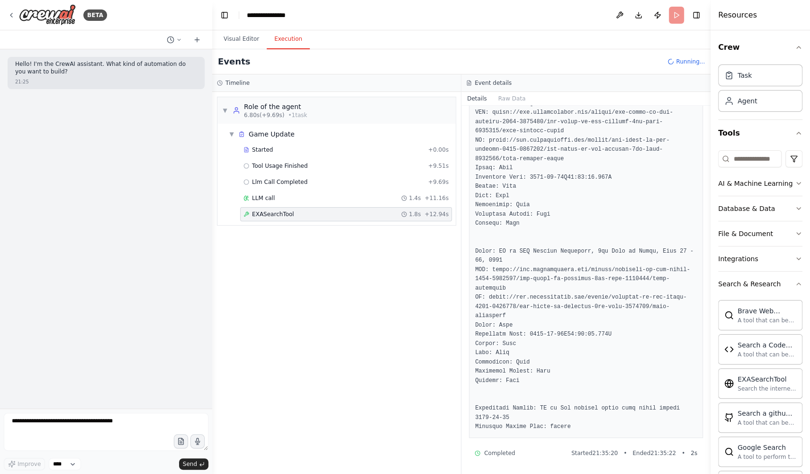
scroll to position [1650, 0]
click at [493, 453] on span "Completed" at bounding box center [499, 453] width 31 height 8
click at [232, 133] on span "▼" at bounding box center [232, 134] width 6 height 8
click at [232, 133] on span "▶" at bounding box center [232, 134] width 6 height 8
click at [305, 132] on div "▼ Game Update" at bounding box center [340, 134] width 231 height 17
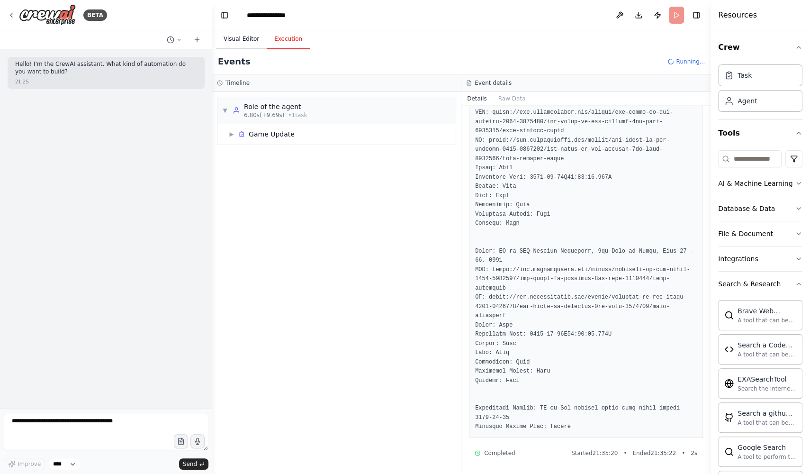
click at [246, 41] on button "Visual Editor" at bounding box center [241, 39] width 51 height 20
click at [291, 40] on button "Execution" at bounding box center [288, 39] width 43 height 20
click at [253, 139] on div "▶ Game Update" at bounding box center [340, 134] width 231 height 17
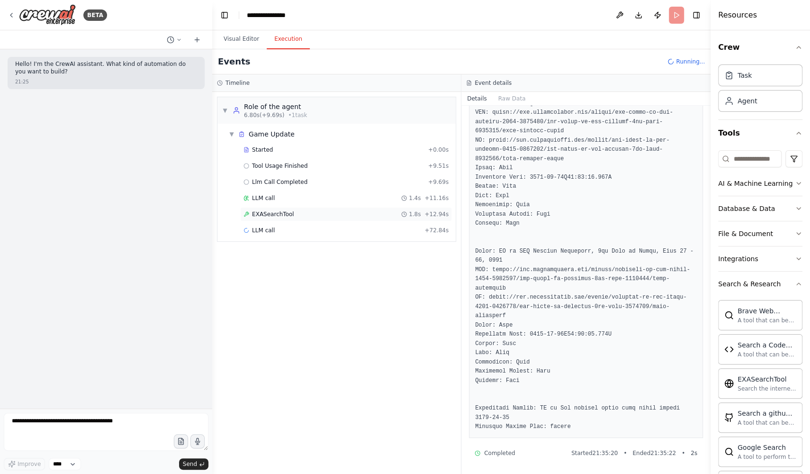
click at [328, 215] on div "EXASearchTool 1.8s + 12.94s" at bounding box center [346, 214] width 205 height 8
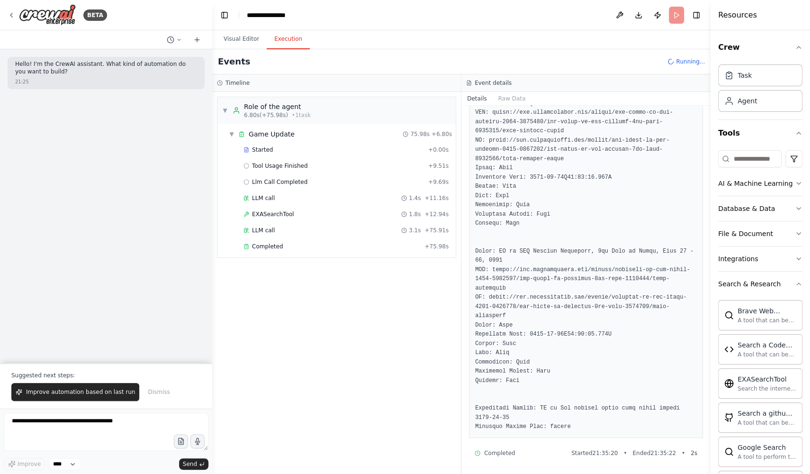
scroll to position [1650, 0]
click at [326, 227] on div "LLM call 3.1s + 75.91s" at bounding box center [346, 230] width 205 height 8
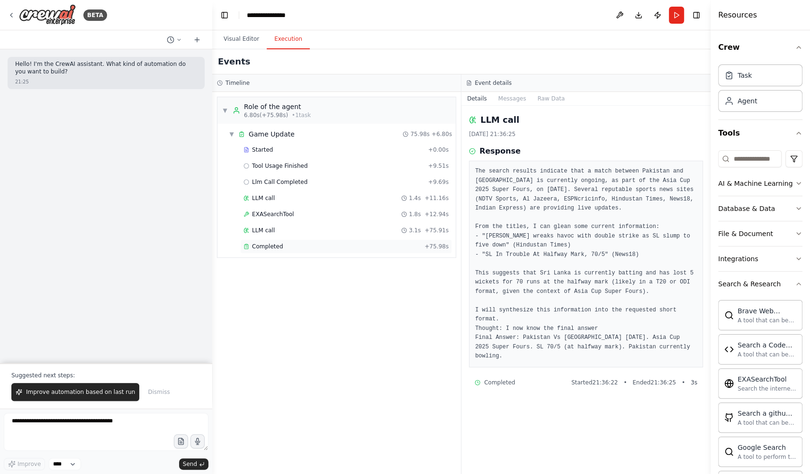
click at [308, 243] on div "Completed" at bounding box center [332, 247] width 177 height 8
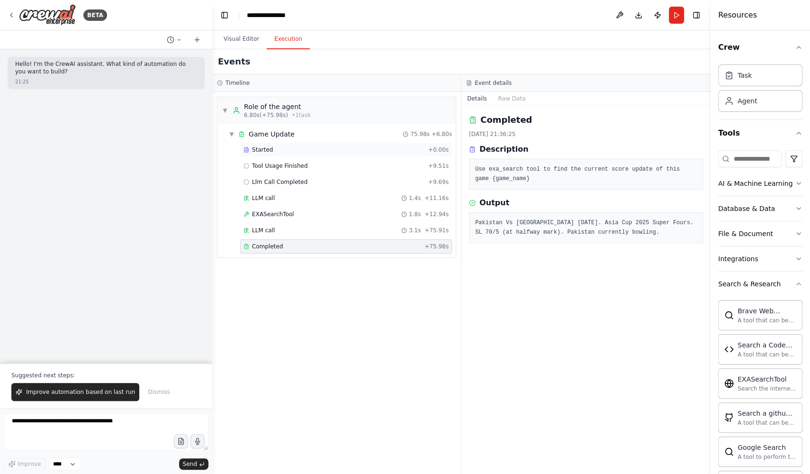
click at [282, 149] on div "Started" at bounding box center [334, 150] width 181 height 8
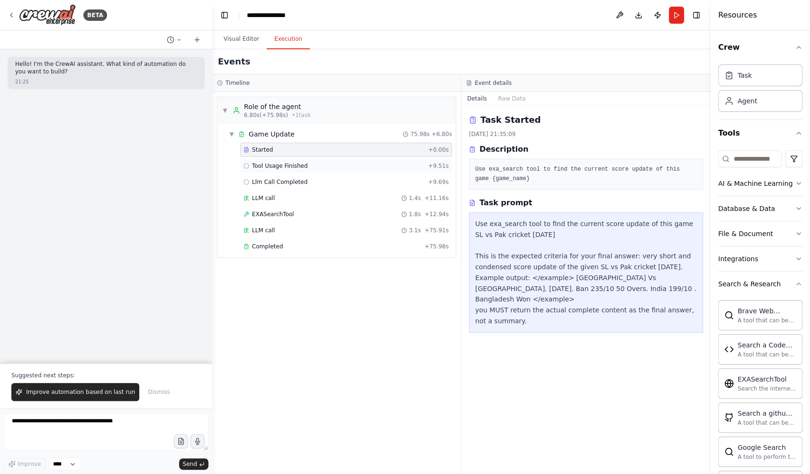
click at [306, 166] on span "Tool Usage Finished" at bounding box center [280, 166] width 56 height 8
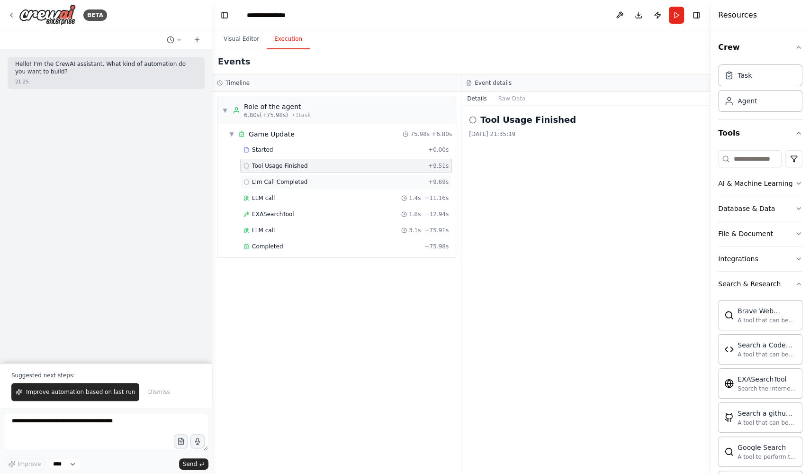
click at [316, 178] on div "Llm Call Completed + 9.69s" at bounding box center [346, 182] width 205 height 8
click at [335, 164] on div "Tool Usage Finished + 9.51s" at bounding box center [346, 166] width 205 height 8
click at [311, 191] on div "LLM call 1.4s + 11.16s" at bounding box center [346, 198] width 212 height 14
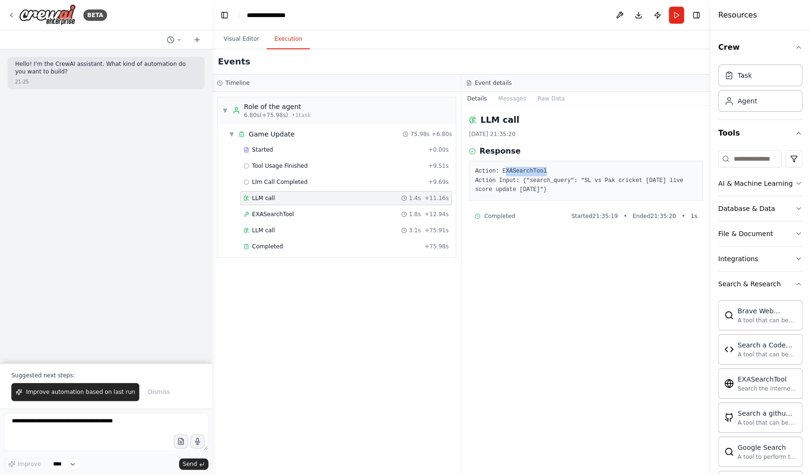
drag, startPoint x: 507, startPoint y: 172, endPoint x: 561, endPoint y: 173, distance: 53.1
click at [561, 173] on pre "Action: EXASearchTool Action Input: {"search_query": "SL vs Pak cricket today l…" at bounding box center [586, 181] width 222 height 28
drag, startPoint x: 685, startPoint y: 181, endPoint x: 597, endPoint y: 178, distance: 88.2
click at [597, 178] on pre "Action: EXASearchTool Action Input: {"search_query": "SL vs Pak cricket today l…" at bounding box center [586, 181] width 222 height 28
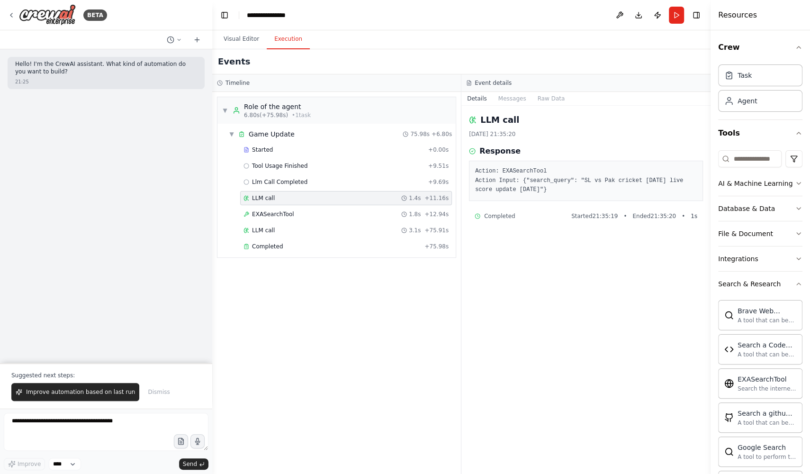
click at [534, 192] on pre "Action: EXASearchTool Action Input: {"search_query": "SL vs Pak cricket today l…" at bounding box center [586, 181] width 222 height 28
drag, startPoint x: 545, startPoint y: 192, endPoint x: 581, endPoint y: 192, distance: 36.5
click at [581, 192] on pre "Action: EXASearchTool Action Input: {"search_query": "SL vs Pak cricket today l…" at bounding box center [586, 181] width 222 height 28
click at [314, 215] on div "EXASearchTool 1.8s + 12.94s" at bounding box center [346, 214] width 205 height 8
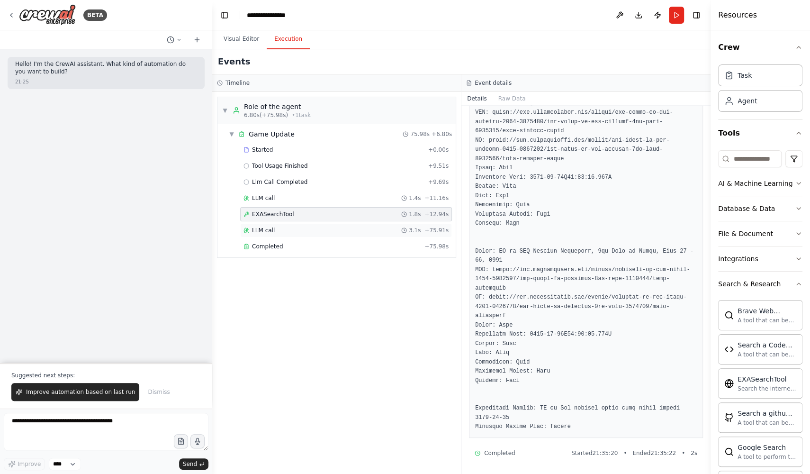
click at [301, 228] on div "LLM call 3.1s + 75.91s" at bounding box center [346, 230] width 205 height 8
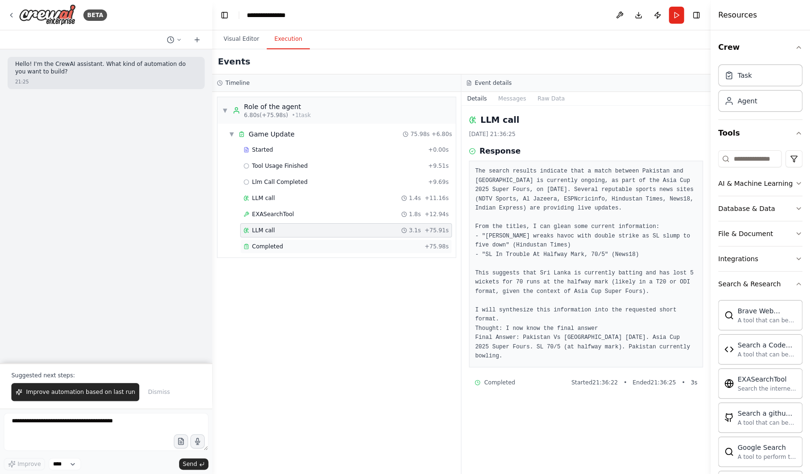
click at [308, 243] on div "Completed" at bounding box center [332, 247] width 177 height 8
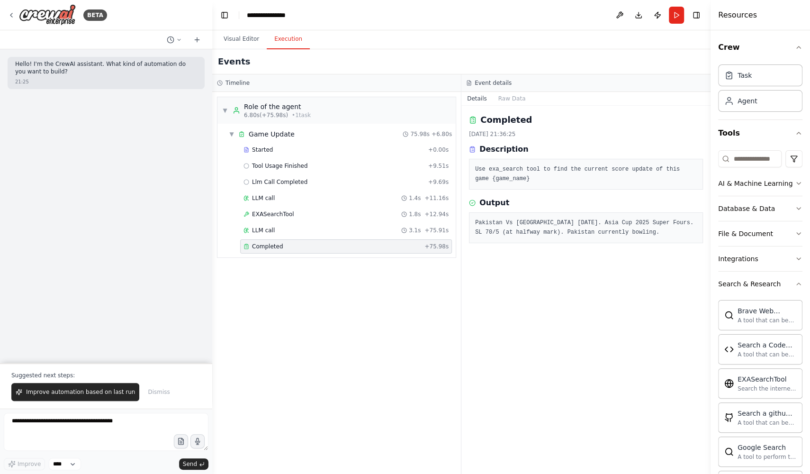
drag, startPoint x: 476, startPoint y: 221, endPoint x: 510, endPoint y: 242, distance: 40.1
click at [510, 237] on pre "Pakistan Vs Sri Lanka. 23 September 2025. Asia Cup 2025 Super Fours. SL 70/5 (a…" at bounding box center [586, 227] width 222 height 18
click at [518, 237] on pre "Pakistan Vs Sri Lanka. 23 September 2025. Asia Cup 2025 Super Fours. SL 70/5 (a…" at bounding box center [586, 227] width 222 height 18
click at [492, 226] on pre "Pakistan Vs Sri Lanka. 23 September 2025. Asia Cup 2025 Super Fours. SL 70/5 (a…" at bounding box center [586, 227] width 222 height 18
click at [555, 223] on pre "Pakistan Vs Sri Lanka. 23 September 2025. Asia Cup 2025 Super Fours. SL 70/5 (a…" at bounding box center [586, 227] width 222 height 18
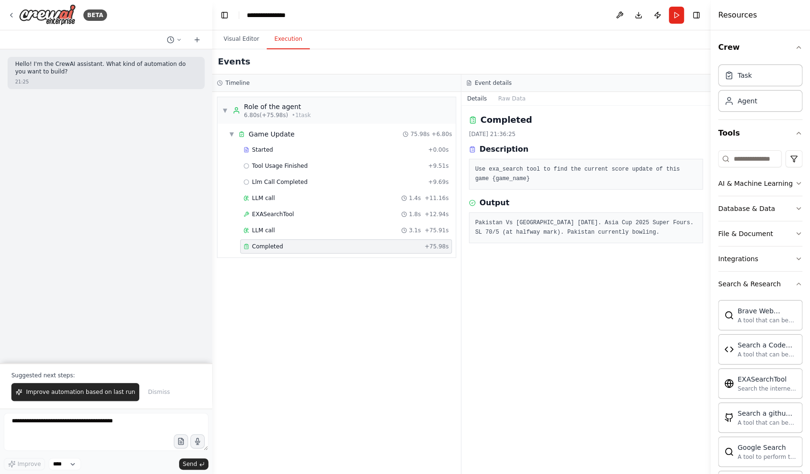
click at [615, 227] on pre "Pakistan Vs Sri Lanka. 23 September 2025. Asia Cup 2025 Super Fours. SL 70/5 (a…" at bounding box center [586, 227] width 222 height 18
click at [243, 40] on button "Visual Editor" at bounding box center [241, 39] width 51 height 20
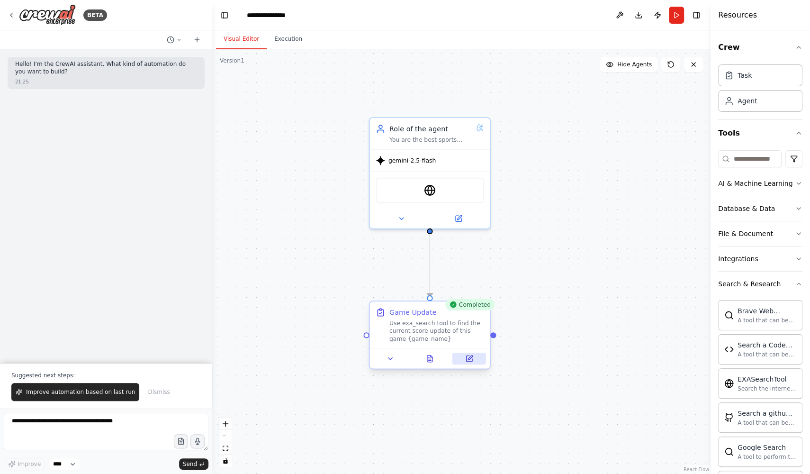
click at [476, 362] on button at bounding box center [470, 359] width 34 height 12
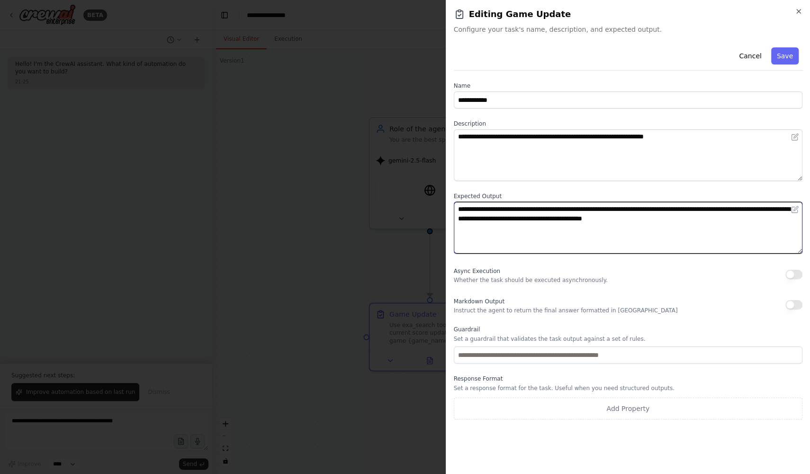
click at [753, 209] on textarea "**********" at bounding box center [628, 228] width 349 height 52
click at [484, 221] on textarea "**********" at bounding box center [628, 228] width 349 height 52
click at [549, 219] on textarea "**********" at bounding box center [628, 228] width 349 height 52
drag, startPoint x: 658, startPoint y: 218, endPoint x: 711, endPoint y: 220, distance: 53.1
click at [711, 220] on textarea "**********" at bounding box center [628, 228] width 349 height 52
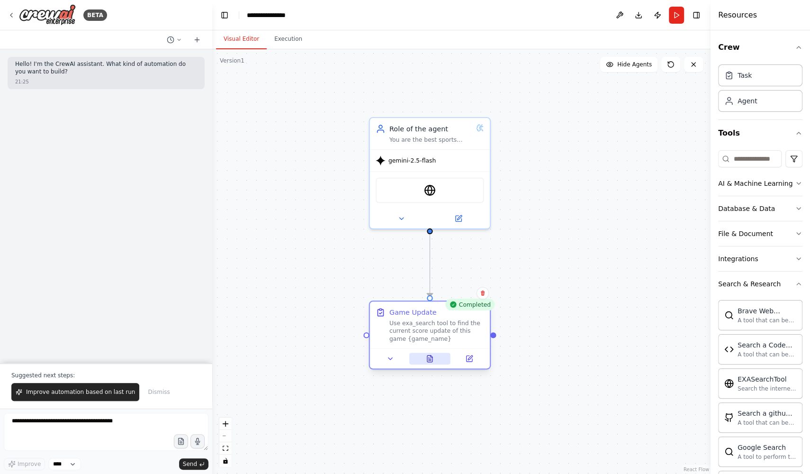
click at [432, 361] on icon at bounding box center [429, 358] width 5 height 7
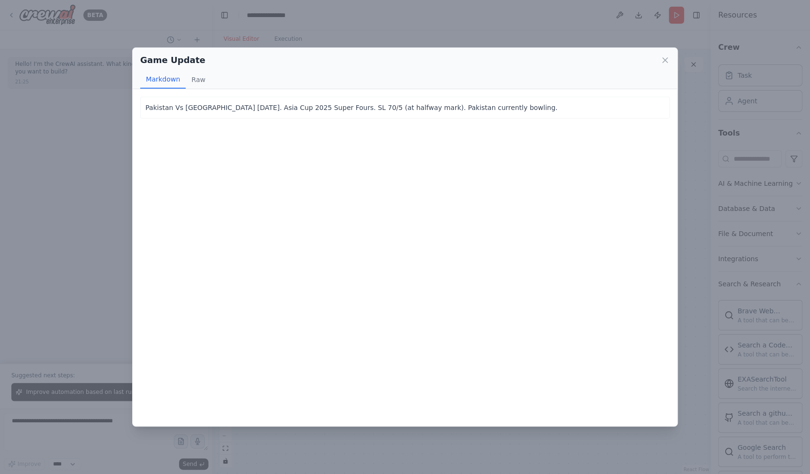
drag, startPoint x: 280, startPoint y: 108, endPoint x: 535, endPoint y: 121, distance: 256.2
click at [535, 121] on div "Pakistan Vs Sri Lanka. 23 September 2025. Asia Cup 2025 Super Fours. SL 70/5 (a…" at bounding box center [405, 257] width 545 height 337
click at [498, 108] on p "Pakistan Vs Sri Lanka. 23 September 2025. Asia Cup 2025 Super Fours. SL 70/5 (a…" at bounding box center [404, 107] width 519 height 11
drag, startPoint x: 449, startPoint y: 108, endPoint x: 530, endPoint y: 110, distance: 81.1
click at [530, 110] on p "Pakistan Vs Sri Lanka. 23 September 2025. Asia Cup 2025 Super Fours. SL 70/5 (a…" at bounding box center [404, 107] width 519 height 11
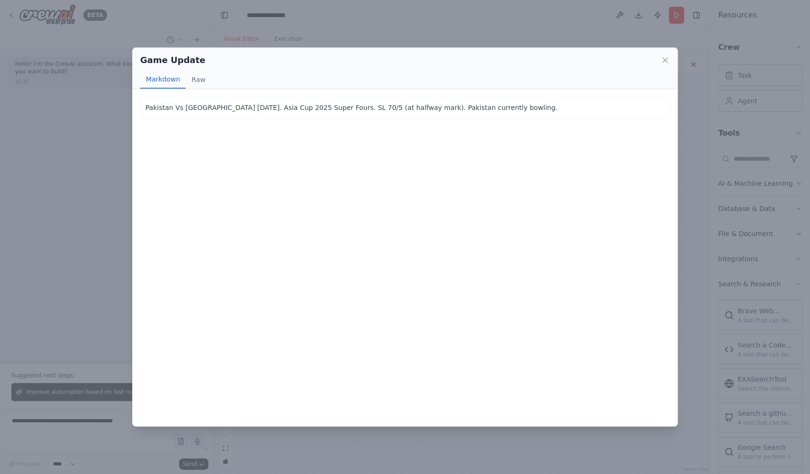
click at [541, 110] on p "Pakistan Vs Sri Lanka. 23 September 2025. Asia Cup 2025 Super Fours. SL 70/5 (a…" at bounding box center [404, 107] width 519 height 11
drag, startPoint x: 543, startPoint y: 109, endPoint x: 279, endPoint y: 108, distance: 263.9
click at [279, 108] on p "Pakistan Vs Sri Lanka. 23 September 2025. Asia Cup 2025 Super Fours. SL 70/5 (a…" at bounding box center [404, 107] width 519 height 11
click at [401, 215] on div "Pakistan Vs Sri Lanka. 23 September 2025. Asia Cup 2025 Super Fours. SL 70/5 (a…" at bounding box center [405, 257] width 545 height 337
click at [666, 61] on icon at bounding box center [665, 60] width 5 height 5
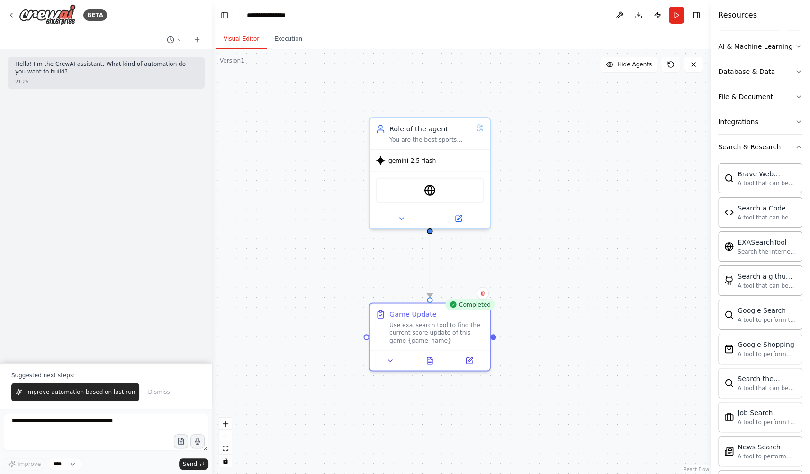
scroll to position [0, 0]
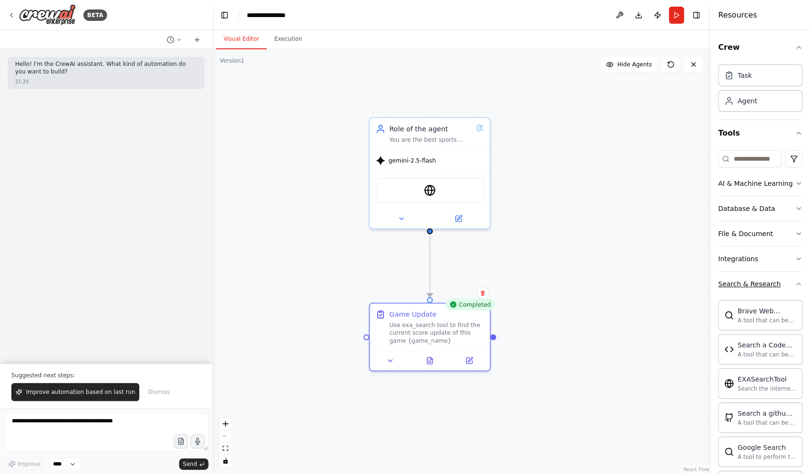
click at [801, 285] on icon "button" at bounding box center [799, 284] width 8 height 8
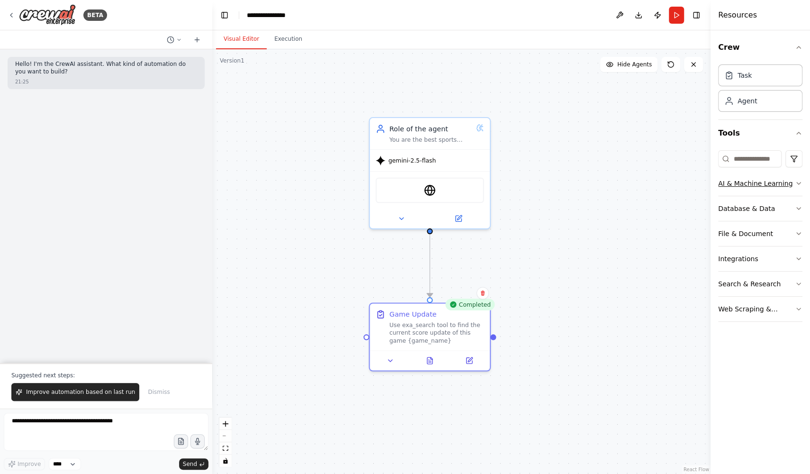
click at [798, 181] on icon "button" at bounding box center [799, 184] width 8 height 8
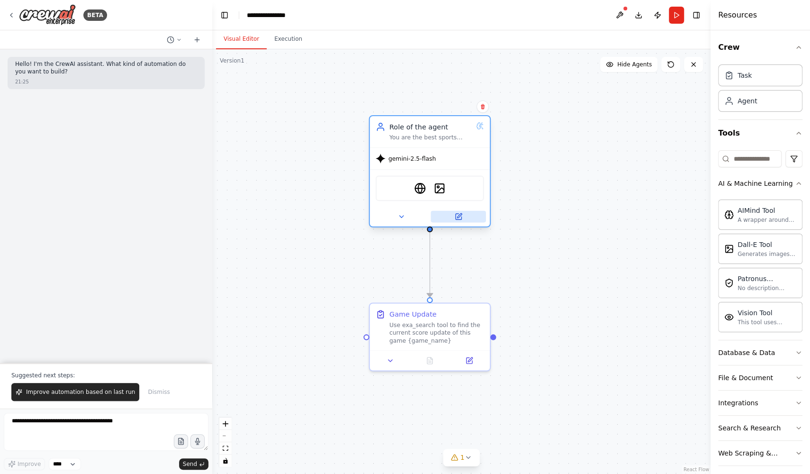
click at [462, 215] on icon at bounding box center [458, 217] width 8 height 8
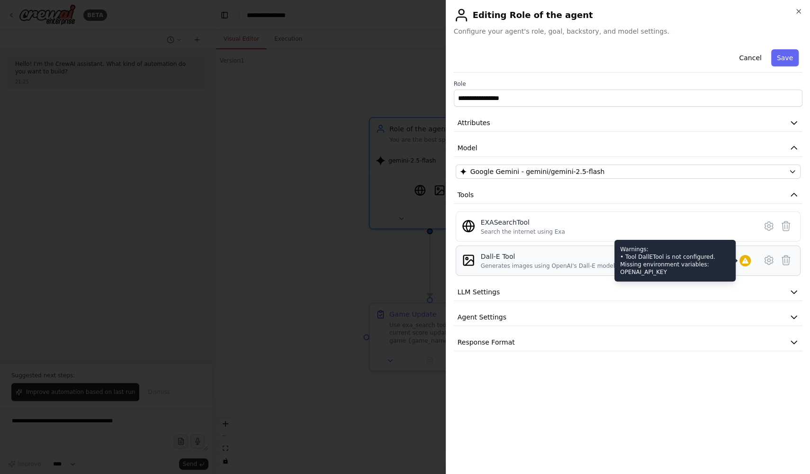
click at [743, 260] on icon at bounding box center [746, 261] width 8 height 8
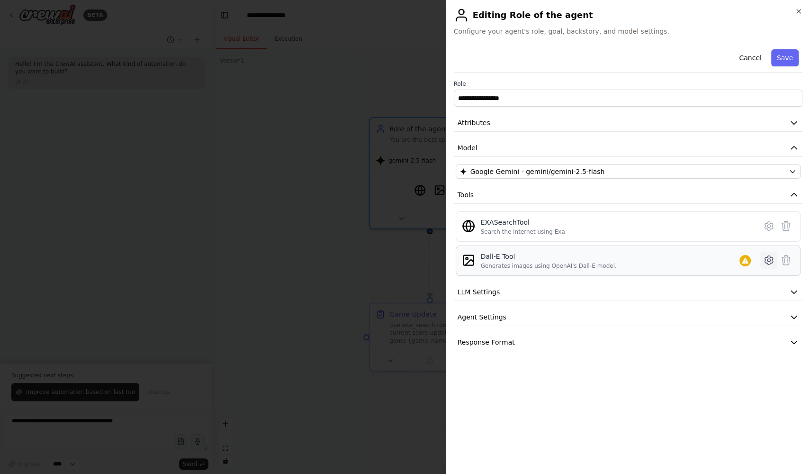
click at [770, 259] on icon at bounding box center [769, 260] width 3 height 3
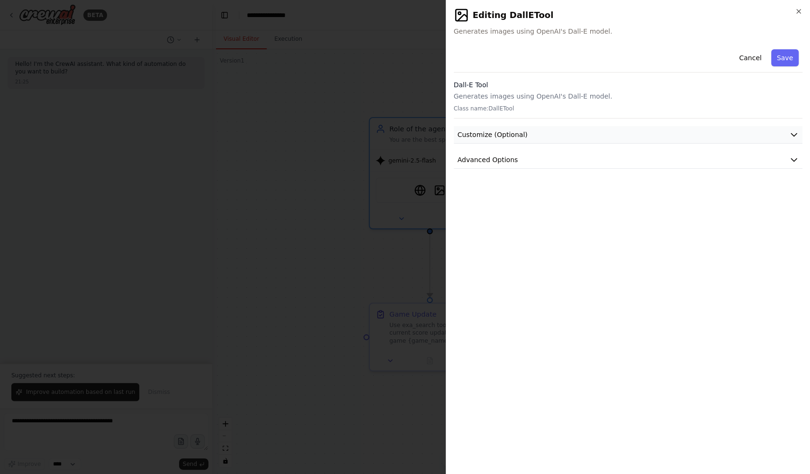
click at [651, 132] on button "Customize (Optional)" at bounding box center [628, 135] width 349 height 18
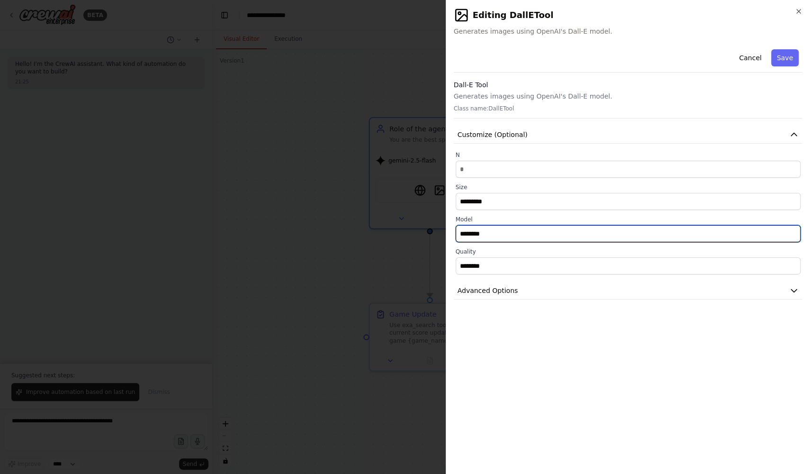
click at [624, 228] on input "********" at bounding box center [628, 233] width 345 height 17
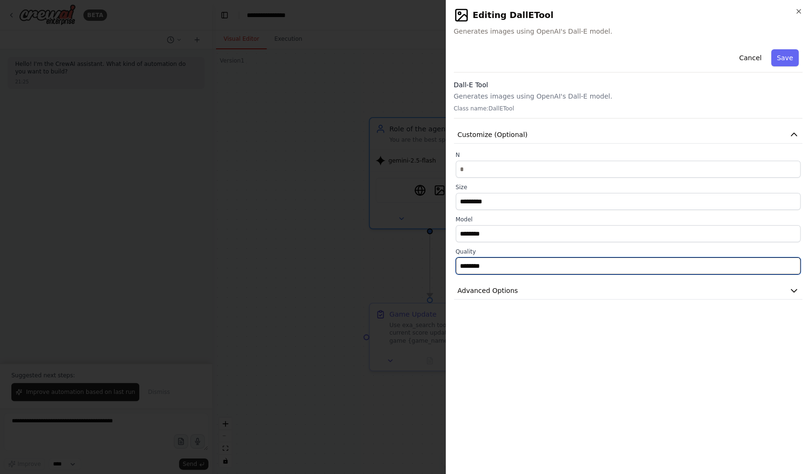
click at [607, 266] on input "********" at bounding box center [628, 265] width 345 height 17
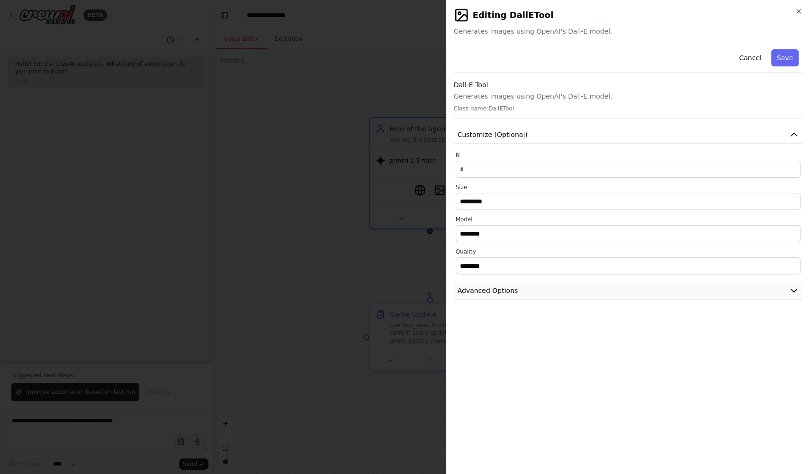
click at [602, 297] on button "Advanced Options" at bounding box center [628, 291] width 349 height 18
click at [547, 331] on div "OPENAI_API_KEY Required" at bounding box center [628, 329] width 333 height 9
click at [798, 10] on icon "button" at bounding box center [799, 12] width 8 height 8
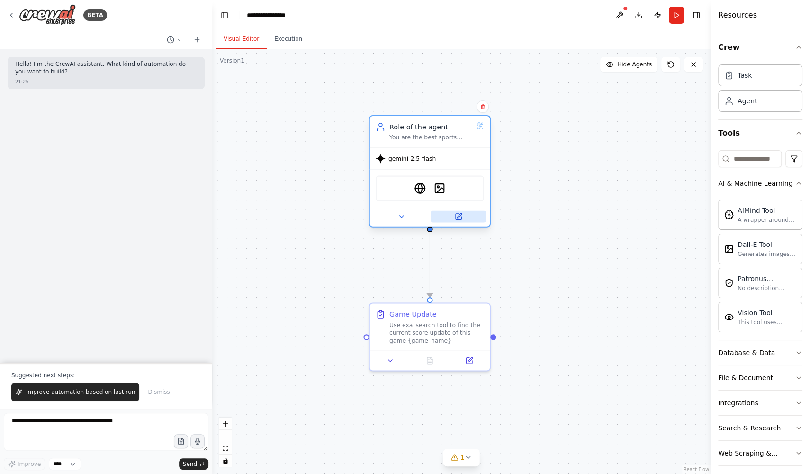
click at [461, 221] on button at bounding box center [458, 217] width 55 height 12
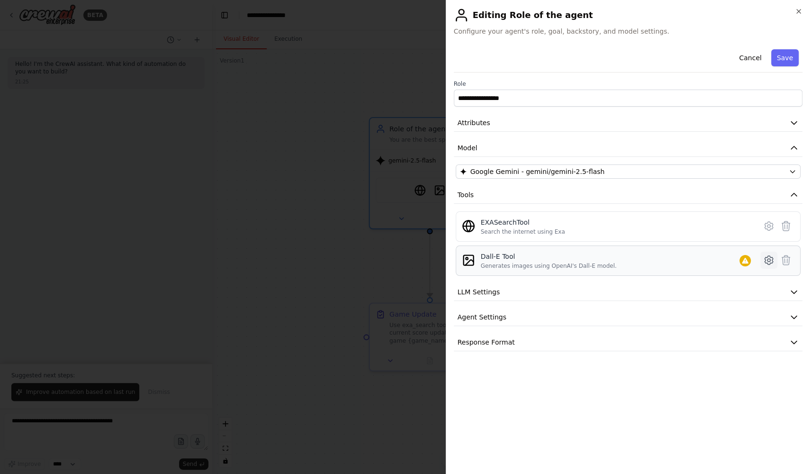
click at [770, 258] on icon at bounding box center [768, 259] width 11 height 11
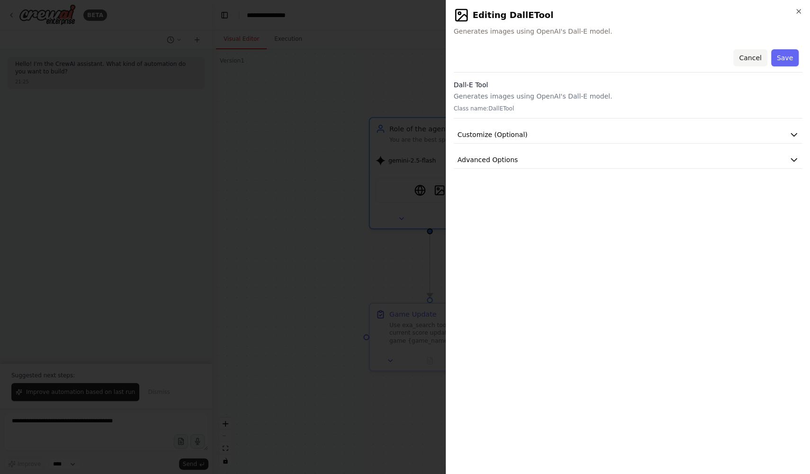
click at [744, 52] on button "Cancel" at bounding box center [750, 57] width 34 height 17
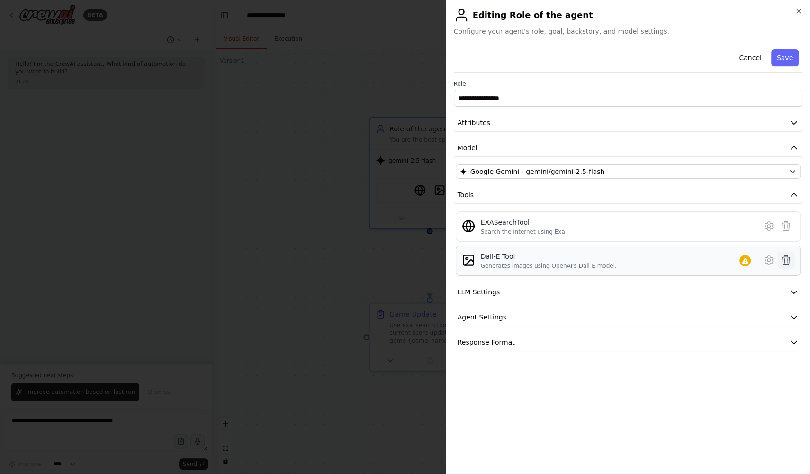
click at [787, 257] on icon at bounding box center [786, 259] width 8 height 9
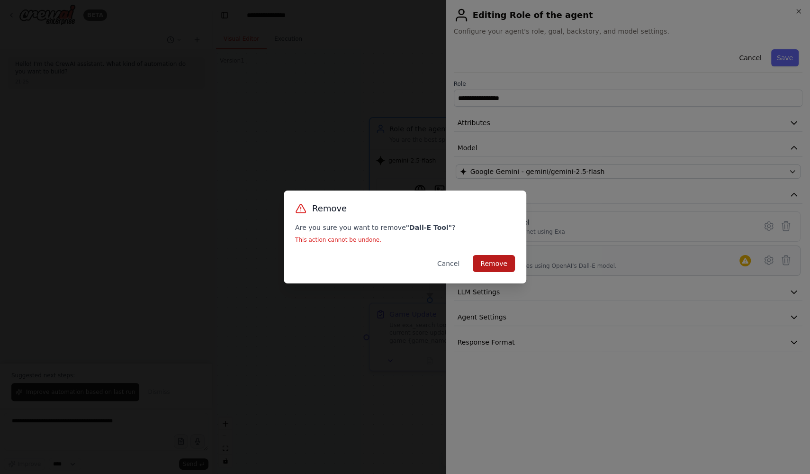
click at [497, 265] on button "Remove" at bounding box center [494, 263] width 42 height 17
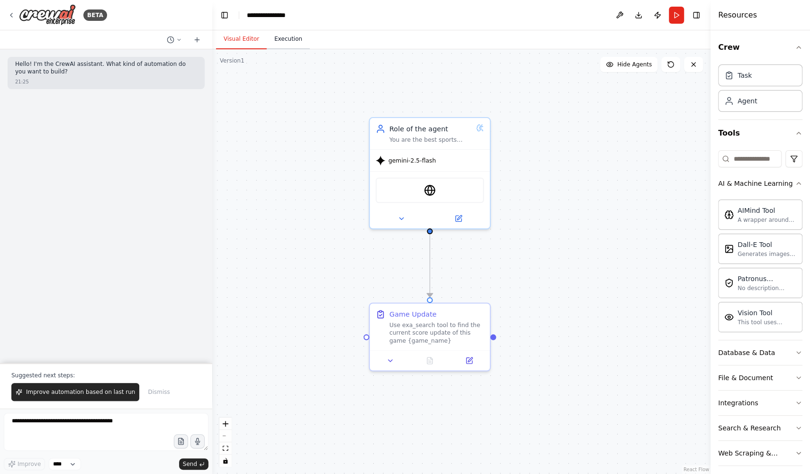
click at [289, 39] on button "Execution" at bounding box center [288, 39] width 43 height 20
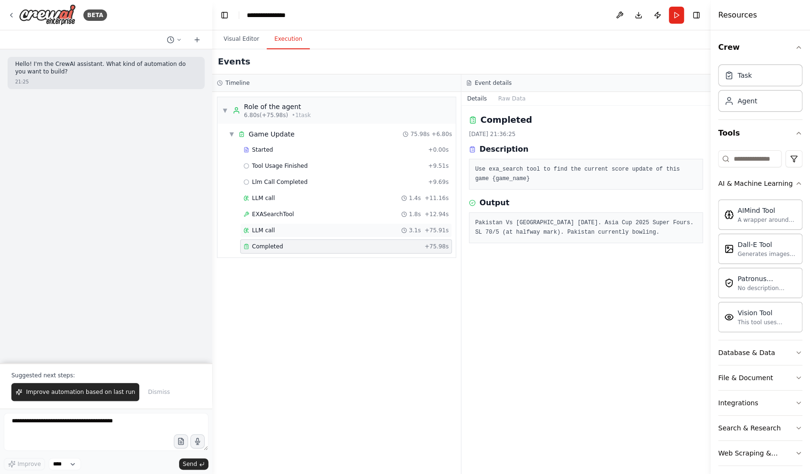
click at [279, 223] on div "LLM call 3.1s + 75.91s" at bounding box center [346, 230] width 212 height 14
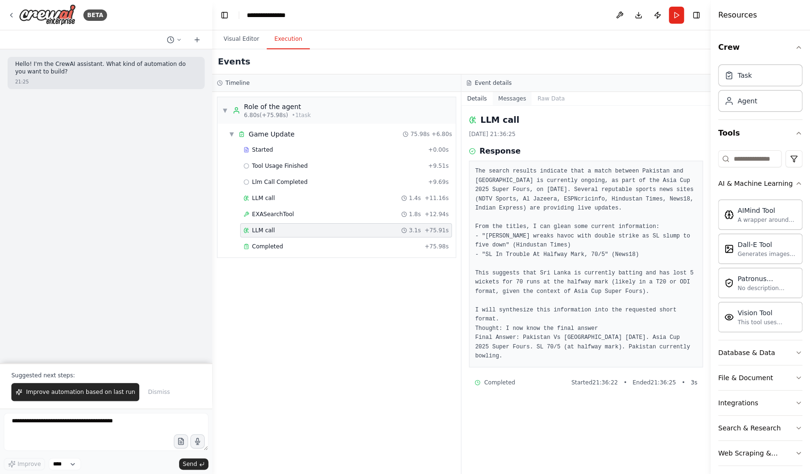
click at [513, 97] on button "Messages" at bounding box center [512, 98] width 39 height 13
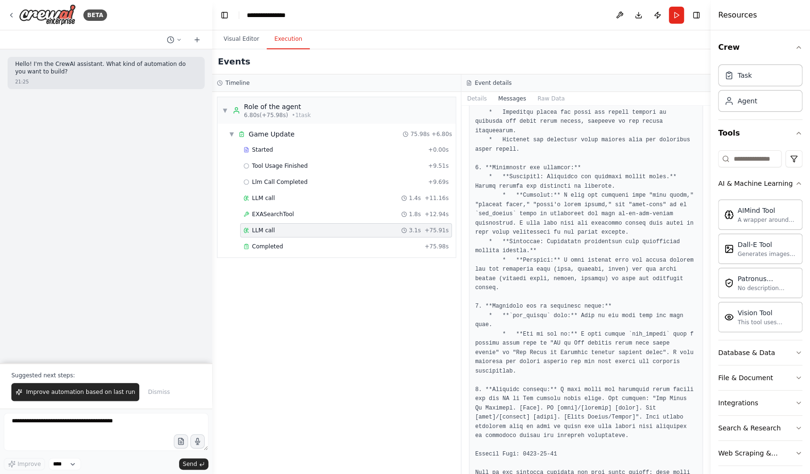
scroll to position [553, 0]
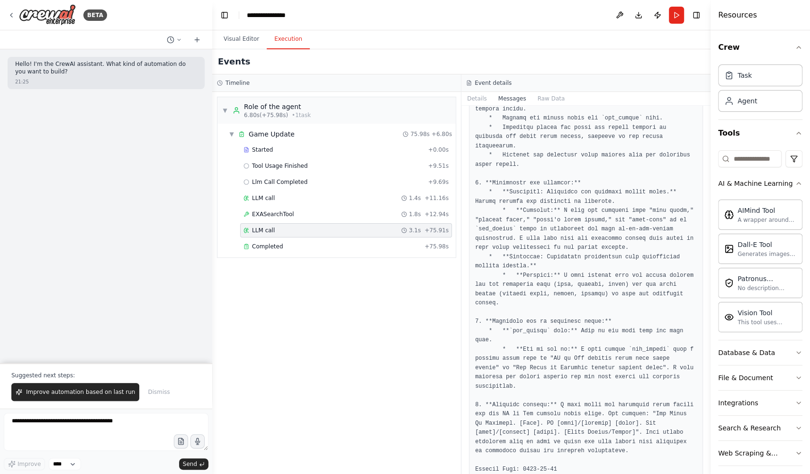
click at [636, 187] on pre at bounding box center [586, 289] width 222 height 610
click at [575, 212] on pre at bounding box center [586, 289] width 222 height 610
drag, startPoint x: 525, startPoint y: 208, endPoint x: 574, endPoint y: 211, distance: 48.9
click at [575, 211] on pre at bounding box center [586, 289] width 222 height 610
click at [588, 209] on pre at bounding box center [586, 289] width 222 height 610
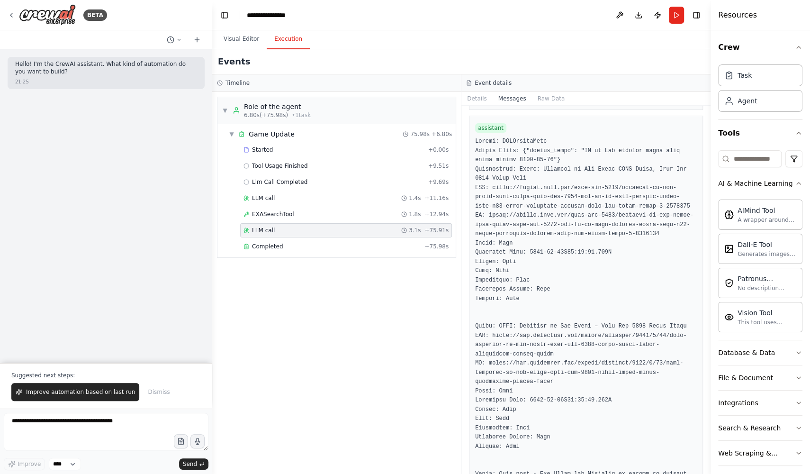
scroll to position [1041, 0]
drag, startPoint x: 479, startPoint y: 270, endPoint x: 506, endPoint y: 269, distance: 27.0
click at [506, 135] on span "assistant" at bounding box center [490, 130] width 31 height 9
click at [516, 136] on div "assistant" at bounding box center [586, 129] width 222 height 11
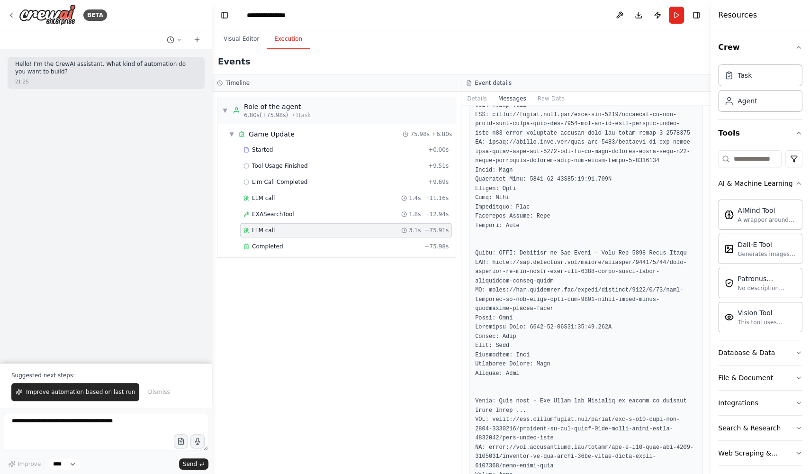
scroll to position [1115, 0]
drag, startPoint x: 598, startPoint y: 218, endPoint x: 582, endPoint y: 225, distance: 17.6
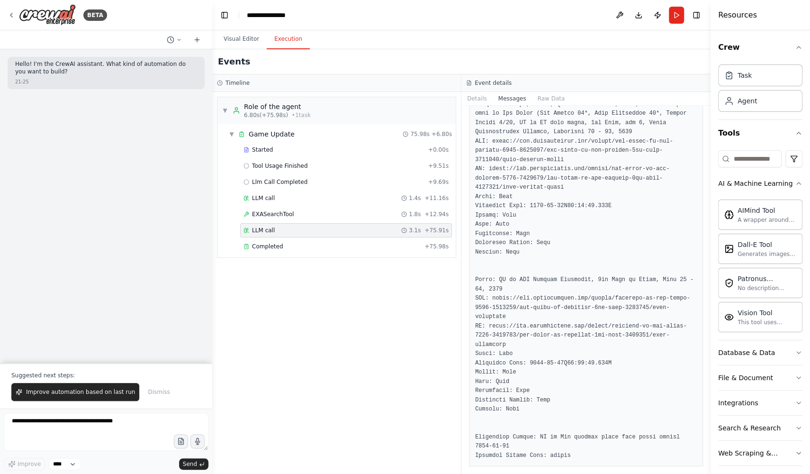
scroll to position [2730, 0]
click at [302, 243] on div "Completed" at bounding box center [332, 247] width 177 height 8
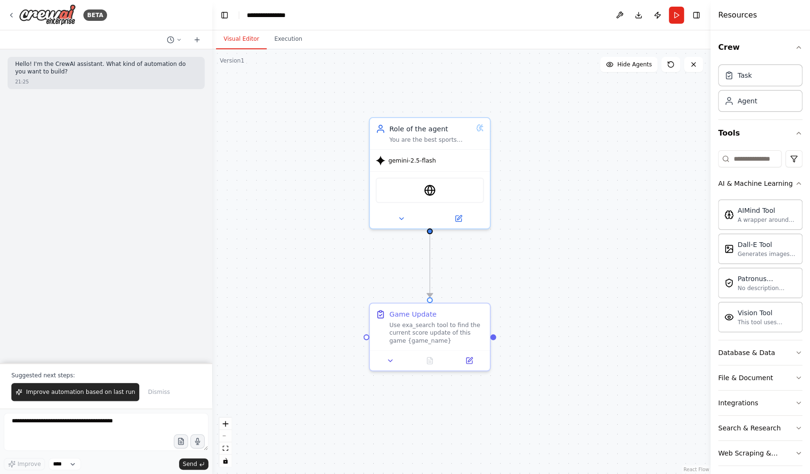
click at [248, 40] on button "Visual Editor" at bounding box center [241, 39] width 51 height 20
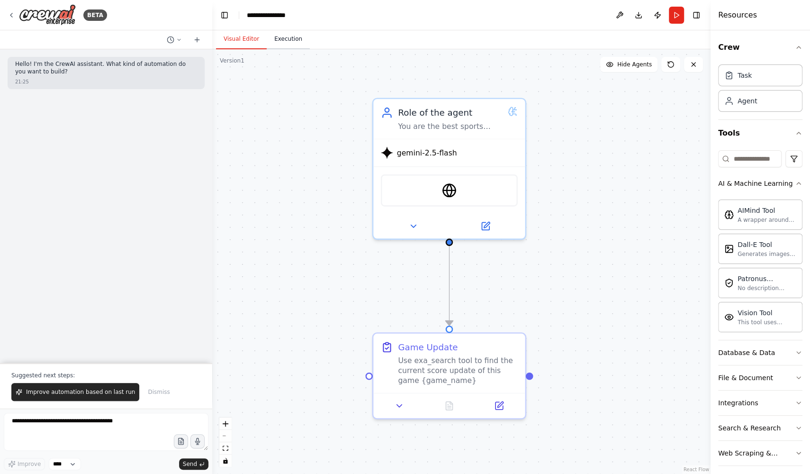
click at [285, 39] on button "Execution" at bounding box center [288, 39] width 43 height 20
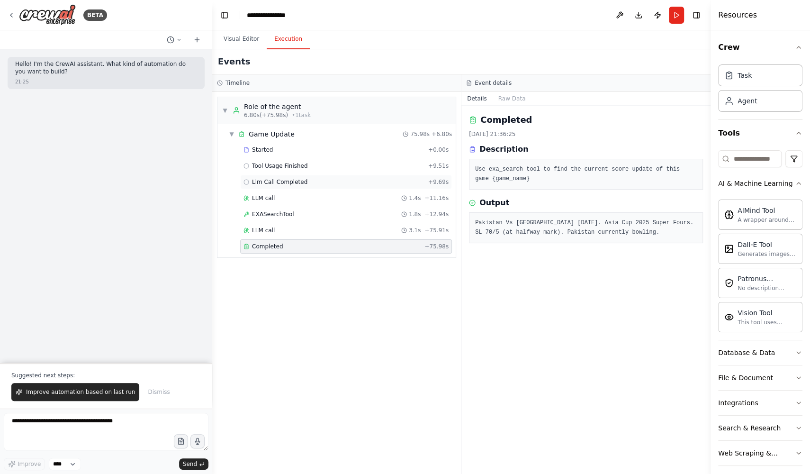
click at [317, 179] on div "Llm Call Completed + 9.69s" at bounding box center [346, 182] width 205 height 8
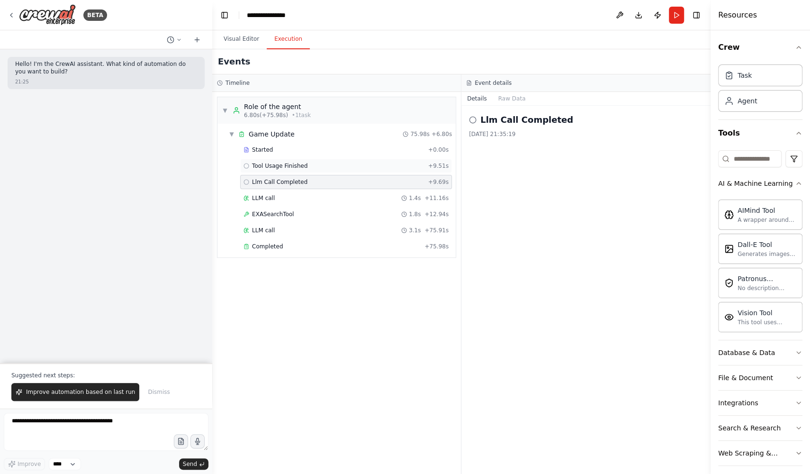
click at [318, 162] on div "Tool Usage Finished + 9.51s" at bounding box center [346, 166] width 205 height 8
click at [310, 196] on div "LLM call 1.4s + 11.16s" at bounding box center [346, 198] width 205 height 8
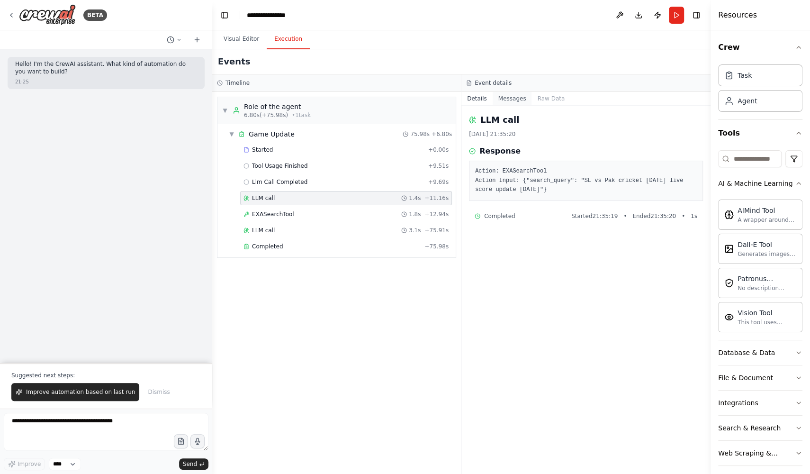
click at [512, 96] on button "Messages" at bounding box center [512, 98] width 39 height 13
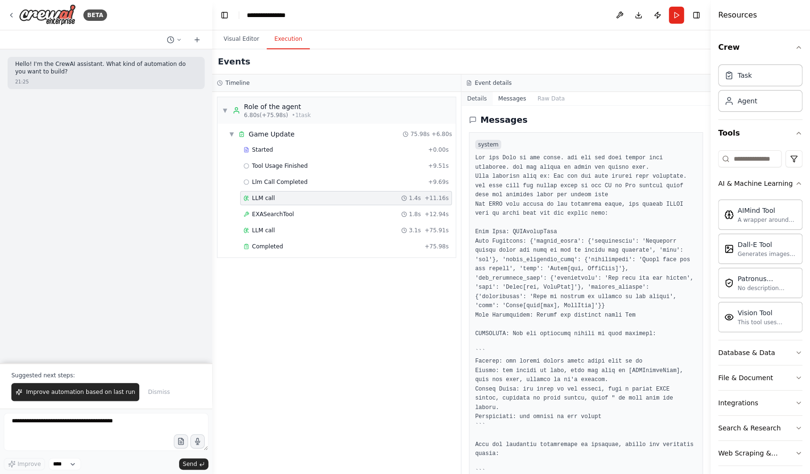
click at [485, 103] on button "Details" at bounding box center [477, 98] width 31 height 13
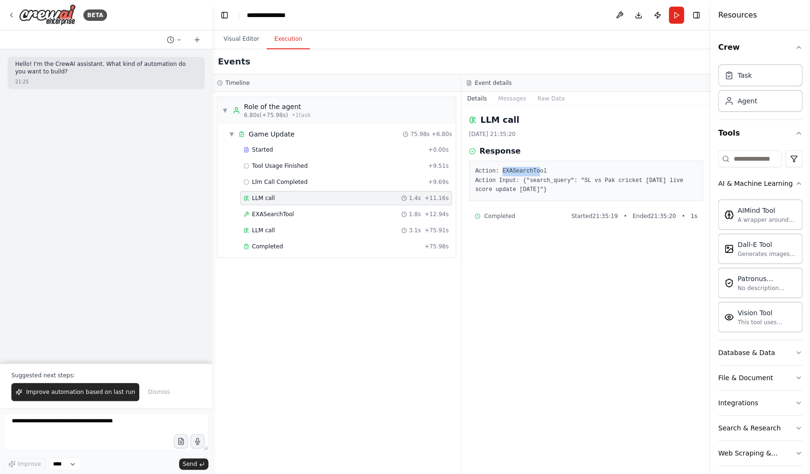
drag, startPoint x: 506, startPoint y: 171, endPoint x: 547, endPoint y: 169, distance: 41.2
click at [547, 169] on pre "Action: EXASearchTool Action Input: {"search_query": "SL vs Pak cricket today l…" at bounding box center [586, 181] width 222 height 28
click at [550, 170] on pre "Action: EXASearchTool Action Input: {"search_query": "SL vs Pak cricket today l…" at bounding box center [586, 181] width 222 height 28
drag, startPoint x: 597, startPoint y: 181, endPoint x: 582, endPoint y: 192, distance: 18.7
click at [582, 192] on pre "Action: EXASearchTool Action Input: {"search_query": "SL vs Pak cricket today l…" at bounding box center [586, 181] width 222 height 28
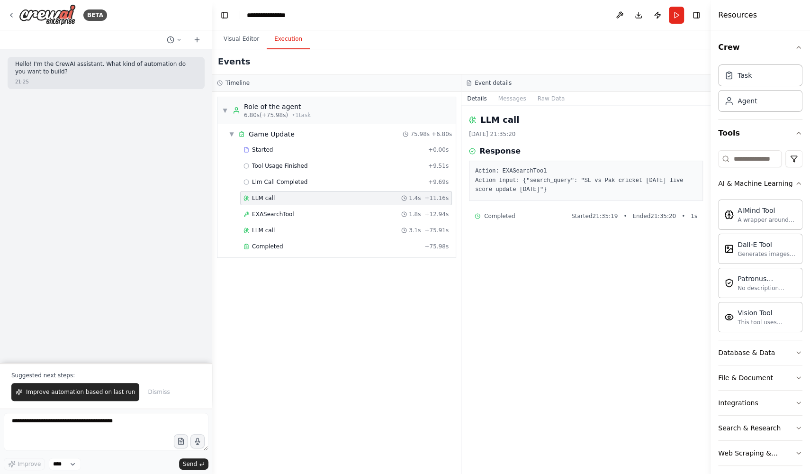
click at [585, 192] on pre "Action: EXASearchTool Action Input: {"search_query": "SL vs Pak cricket today l…" at bounding box center [586, 181] width 222 height 28
click at [543, 183] on pre "Action: EXASearchTool Action Input: {"search_query": "SL vs Pak cricket today l…" at bounding box center [586, 181] width 222 height 28
click at [555, 179] on pre "Action: EXASearchTool Action Input: {"search_query": "SL vs Pak cricket today l…" at bounding box center [586, 181] width 222 height 28
drag, startPoint x: 591, startPoint y: 190, endPoint x: 529, endPoint y: 184, distance: 62.4
click at [529, 184] on pre "Action: EXASearchTool Action Input: {"search_query": "SL vs Pak cricket today l…" at bounding box center [586, 181] width 222 height 28
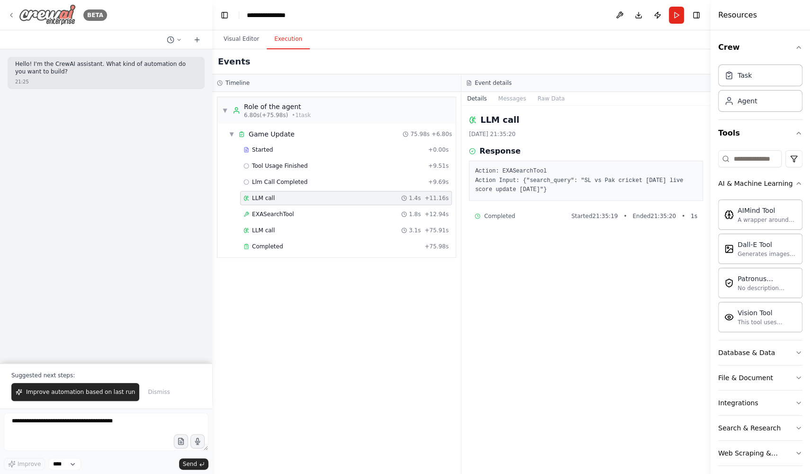
click at [13, 18] on icon at bounding box center [12, 15] width 8 height 8
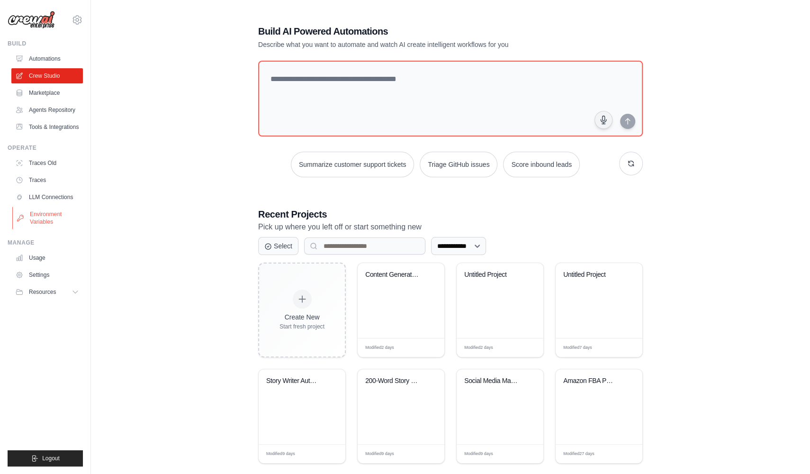
click at [54, 228] on link "Environment Variables" at bounding box center [48, 218] width 72 height 23
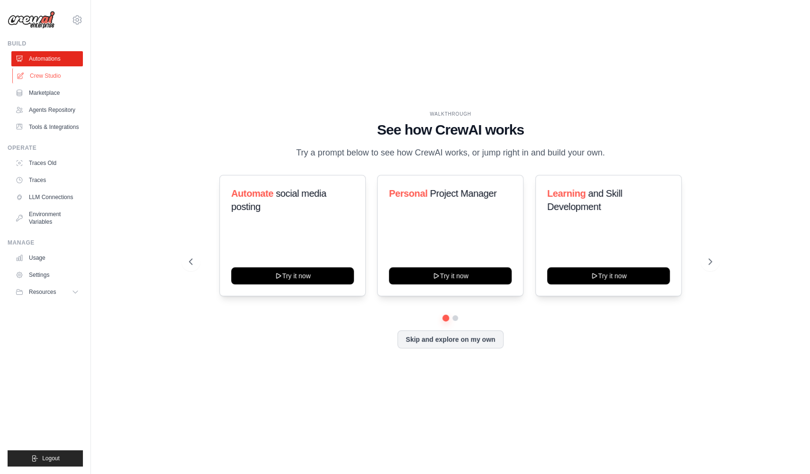
click at [53, 78] on link "Crew Studio" at bounding box center [48, 75] width 72 height 15
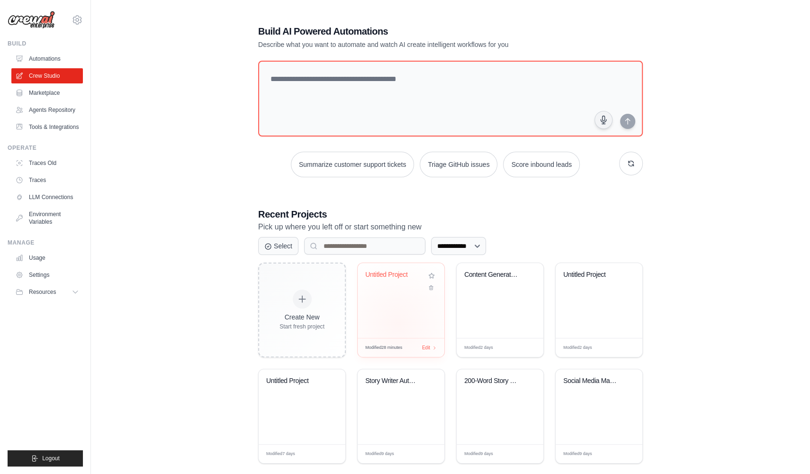
click at [398, 322] on div "Untitled Project" at bounding box center [401, 300] width 87 height 75
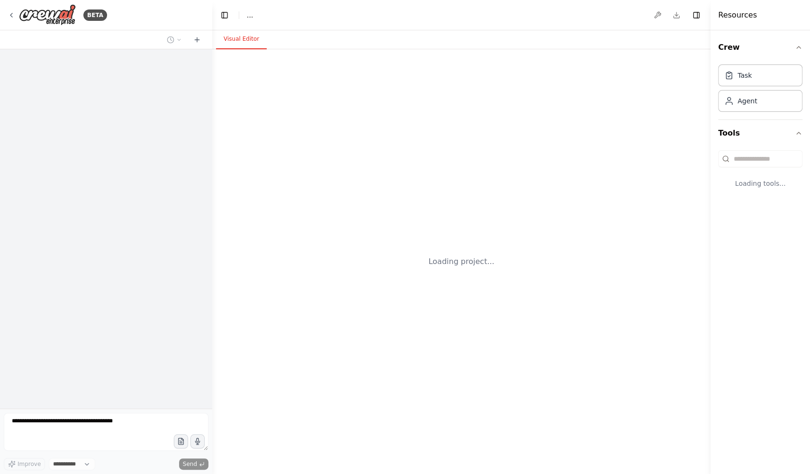
select select "****"
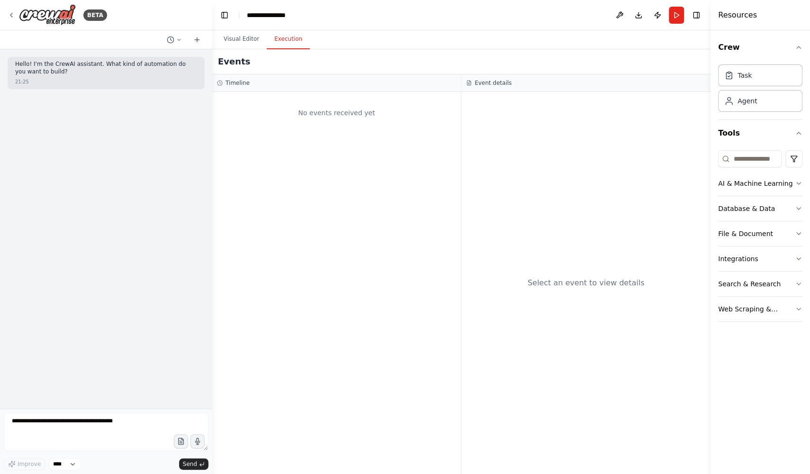
click at [297, 38] on button "Execution" at bounding box center [288, 39] width 43 height 20
click at [242, 36] on button "Visual Editor" at bounding box center [241, 39] width 51 height 20
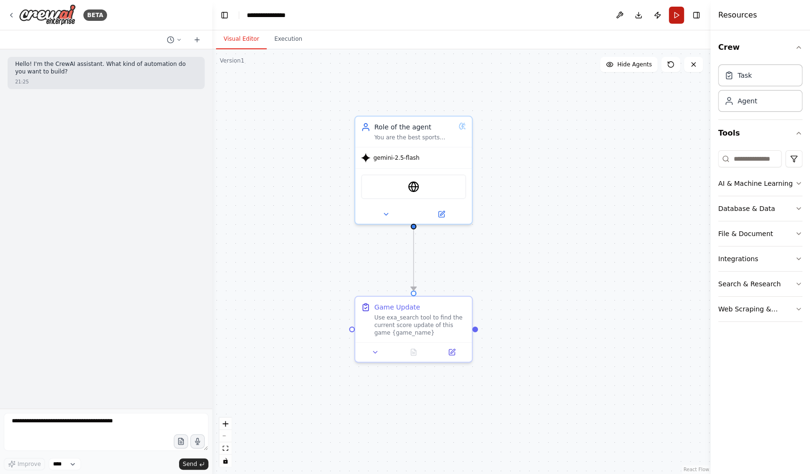
click at [677, 15] on button "Run" at bounding box center [676, 15] width 15 height 17
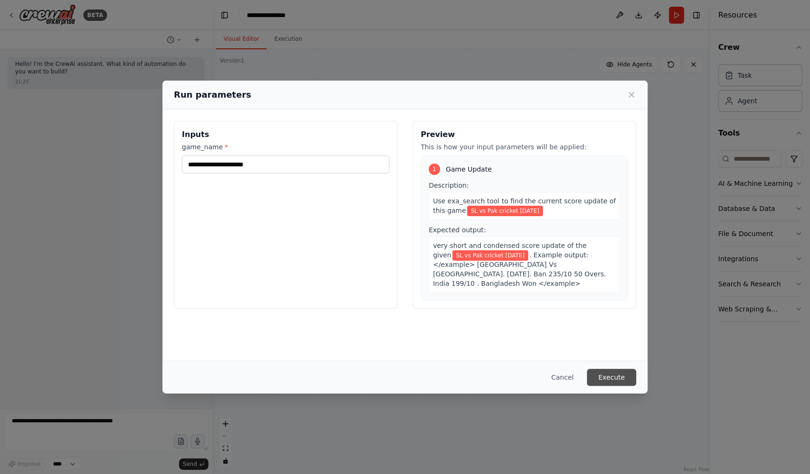
click at [605, 375] on button "Execute" at bounding box center [611, 377] width 49 height 17
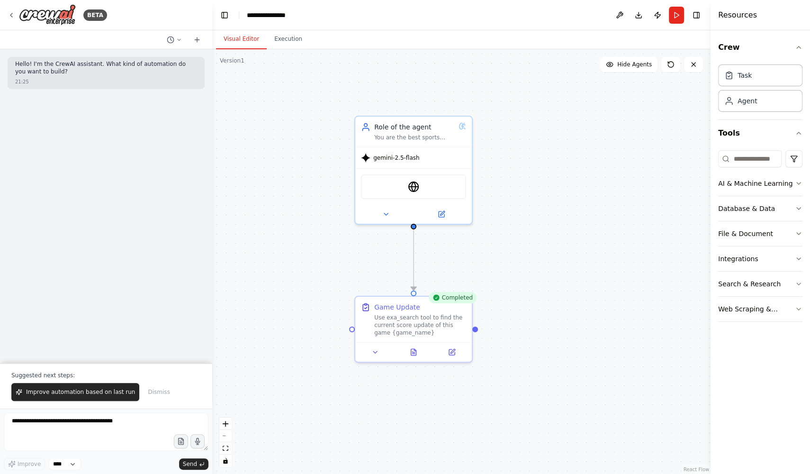
click at [238, 42] on button "Visual Editor" at bounding box center [241, 39] width 51 height 20
click at [432, 213] on button at bounding box center [442, 212] width 54 height 11
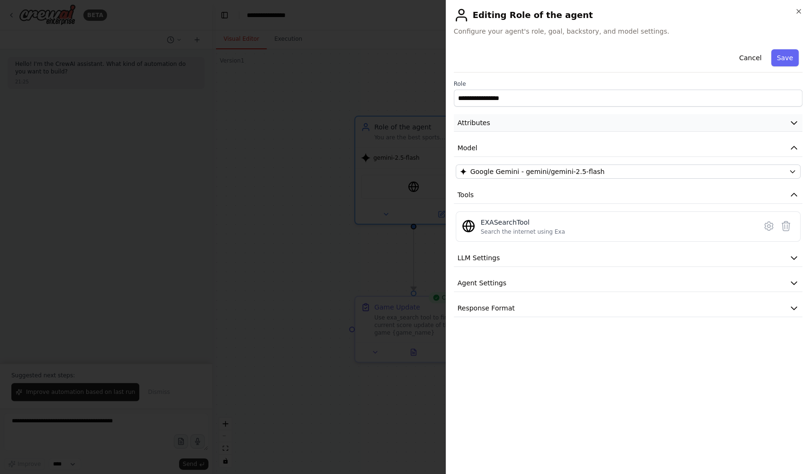
click at [495, 117] on button "Attributes" at bounding box center [628, 123] width 349 height 18
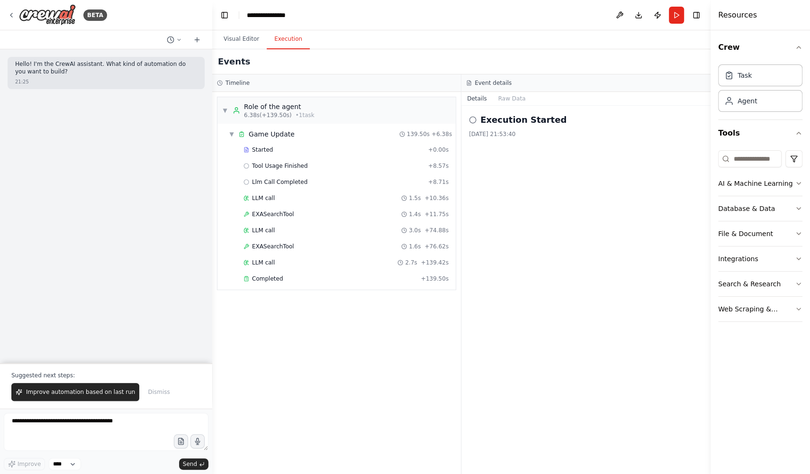
click at [275, 36] on button "Execution" at bounding box center [288, 39] width 43 height 20
click at [281, 194] on div "LLM call 1.5s + 10.36s" at bounding box center [346, 198] width 205 height 8
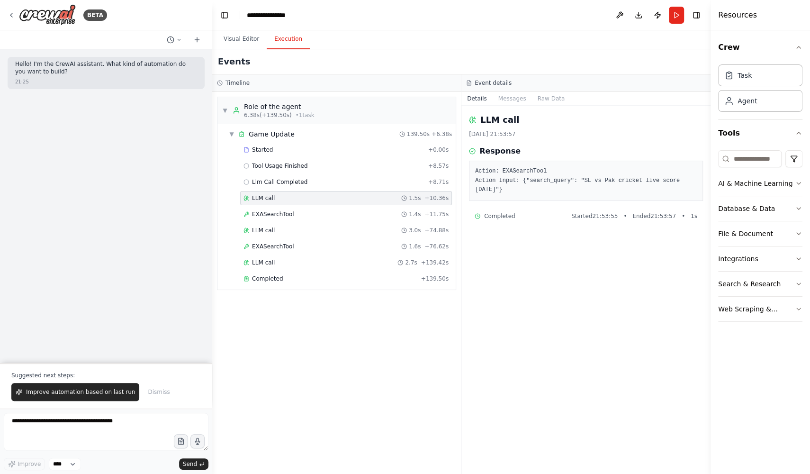
click at [552, 181] on pre "Action: EXASearchTool Action Input: {"search_query": "SL vs Pak cricket live sc…" at bounding box center [586, 181] width 222 height 28
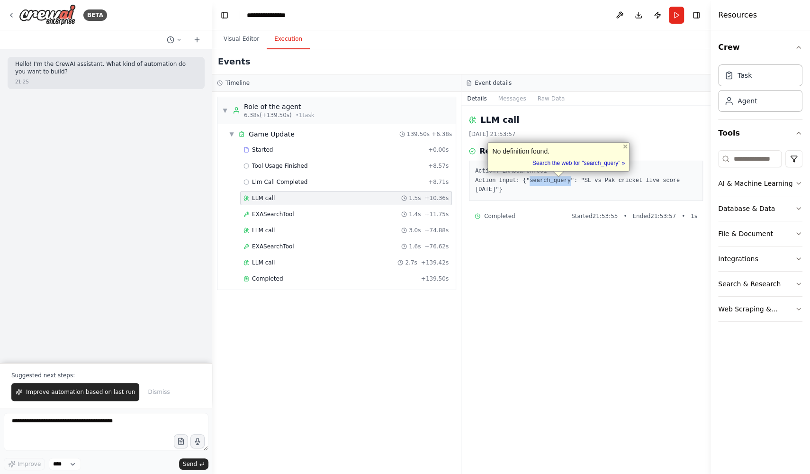
click at [549, 184] on pre "Action: EXASearchTool Action Input: {"search_query": "SL vs Pak cricket live sc…" at bounding box center [586, 181] width 222 height 28
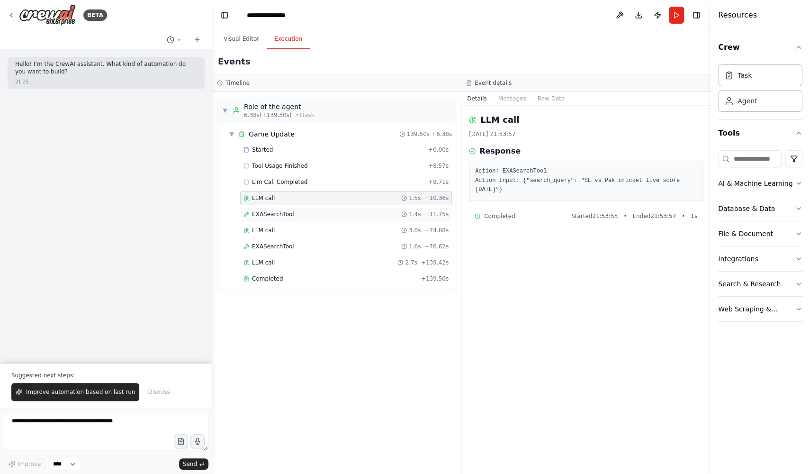
click at [380, 217] on div "EXASearchTool 1.4s + 11.75s" at bounding box center [346, 214] width 212 height 14
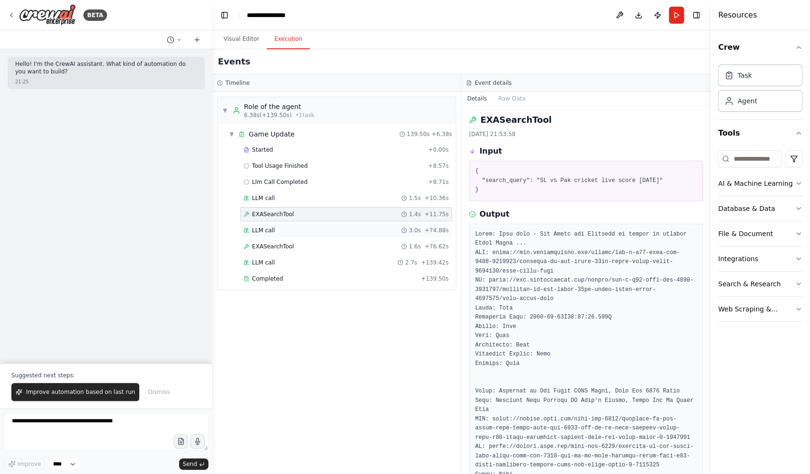
click at [375, 229] on div "LLM call 3.0s + 74.88s" at bounding box center [346, 230] width 205 height 8
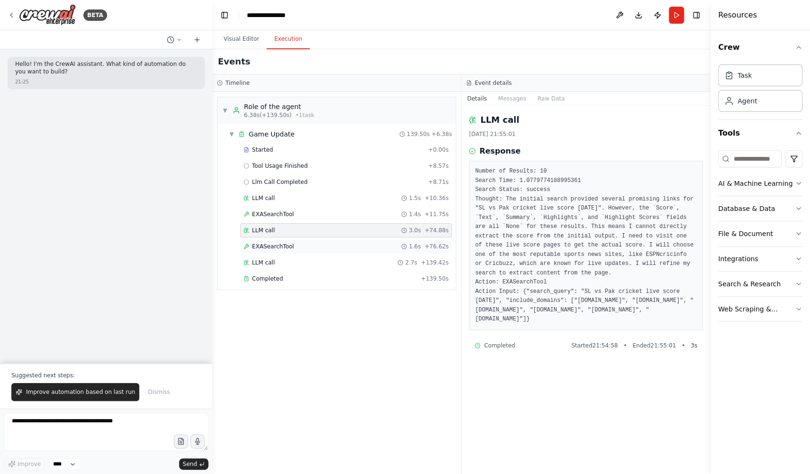
click at [373, 243] on div "EXASearchTool 1.6s + 76.62s" at bounding box center [346, 247] width 205 height 8
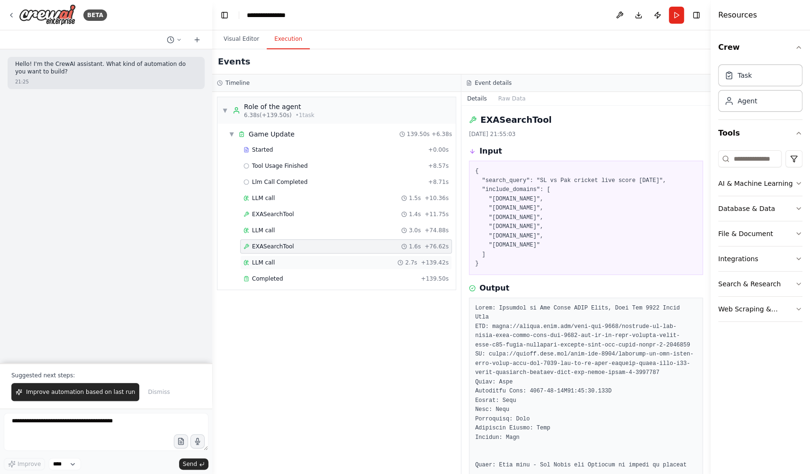
click at [358, 260] on div "LLM call 2.7s + 139.42s" at bounding box center [346, 263] width 205 height 8
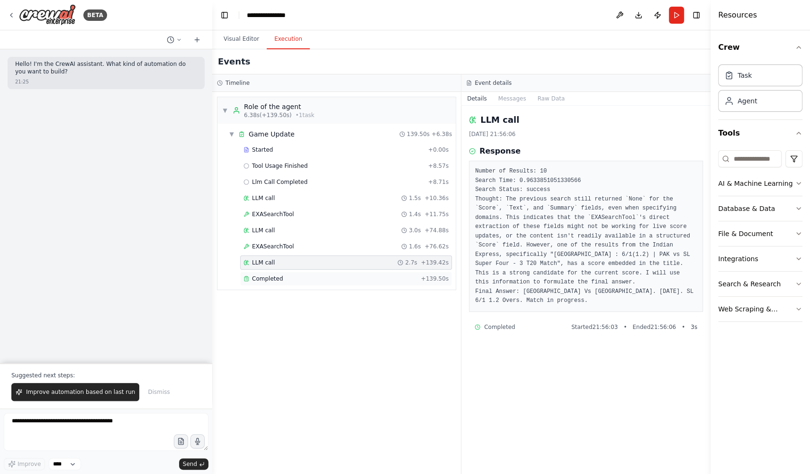
click at [353, 275] on div "Completed" at bounding box center [331, 279] width 174 height 8
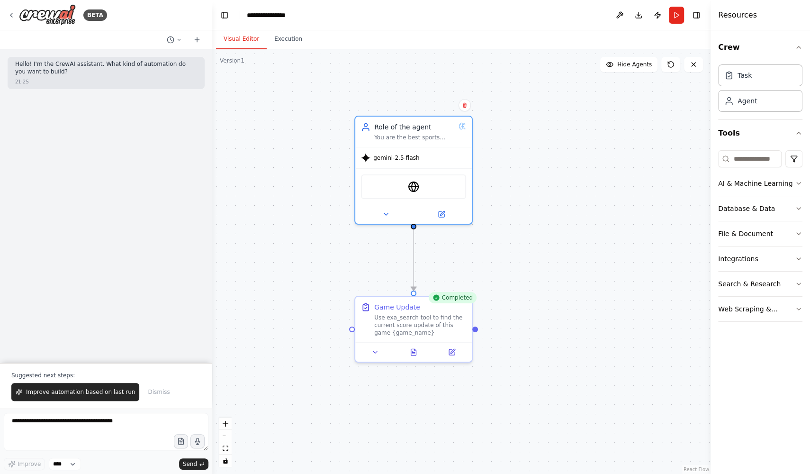
click at [229, 37] on button "Visual Editor" at bounding box center [241, 39] width 51 height 20
click at [12, 14] on icon at bounding box center [12, 15] width 8 height 8
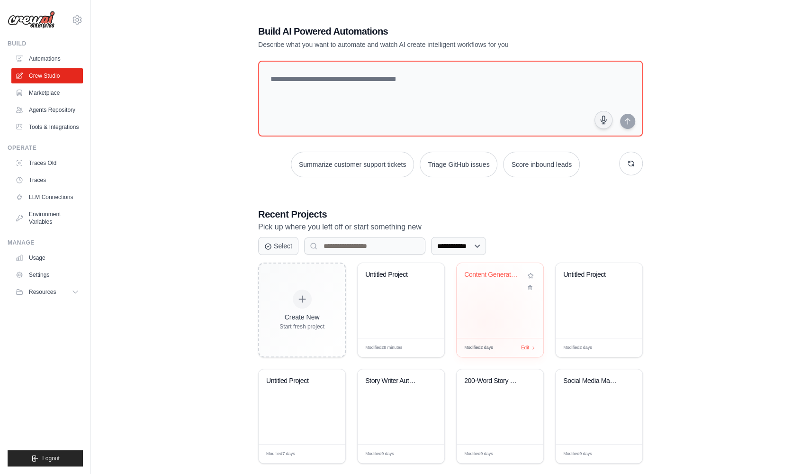
click at [486, 321] on div "Content Generator with Tone Control" at bounding box center [500, 300] width 87 height 75
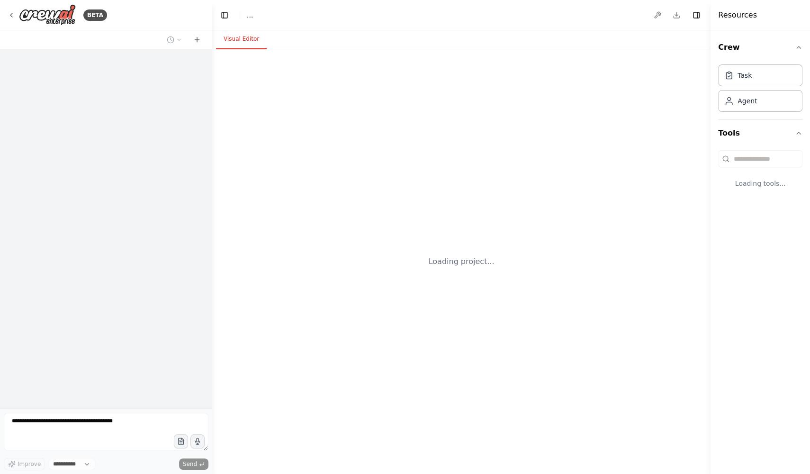
select select "****"
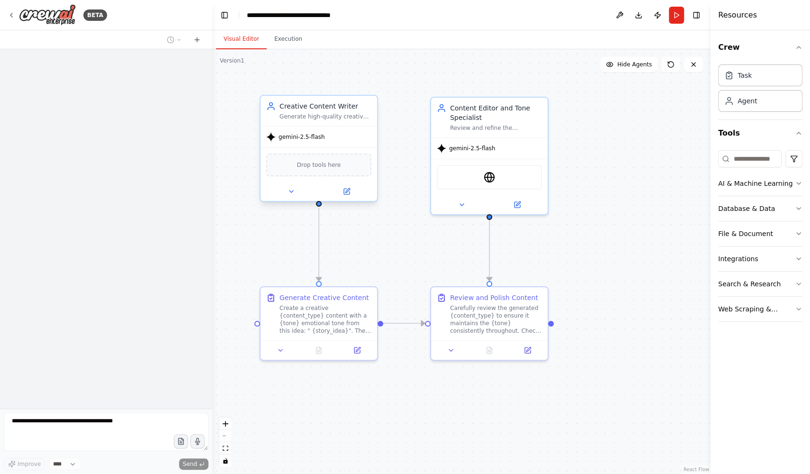
scroll to position [61, 0]
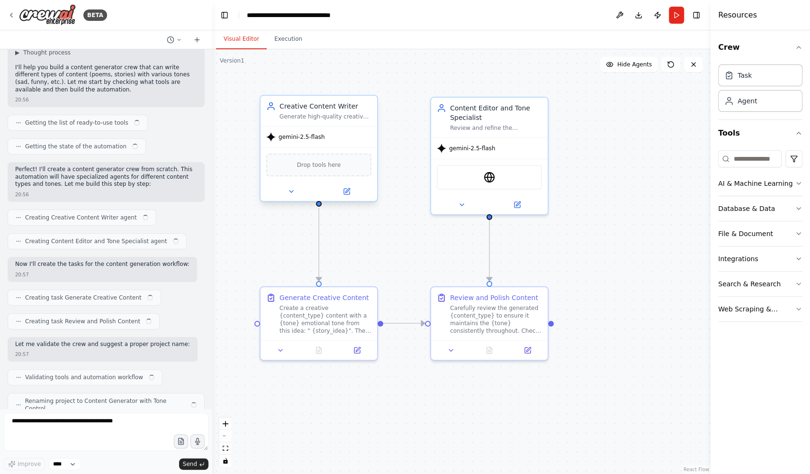
click at [357, 137] on div "gemini-2.5-flash" at bounding box center [319, 137] width 117 height 21
click at [523, 138] on div "gemini-2.5-flash" at bounding box center [489, 146] width 117 height 21
click at [322, 321] on div "Create a creative {content_type} content with a {tone} emotional tone from this…" at bounding box center [326, 317] width 92 height 30
click at [324, 160] on span "Drop tools here" at bounding box center [319, 164] width 44 height 9
click at [358, 337] on div "Generate Creative Content Create a creative {content_type} content with a {tone…" at bounding box center [319, 311] width 117 height 53
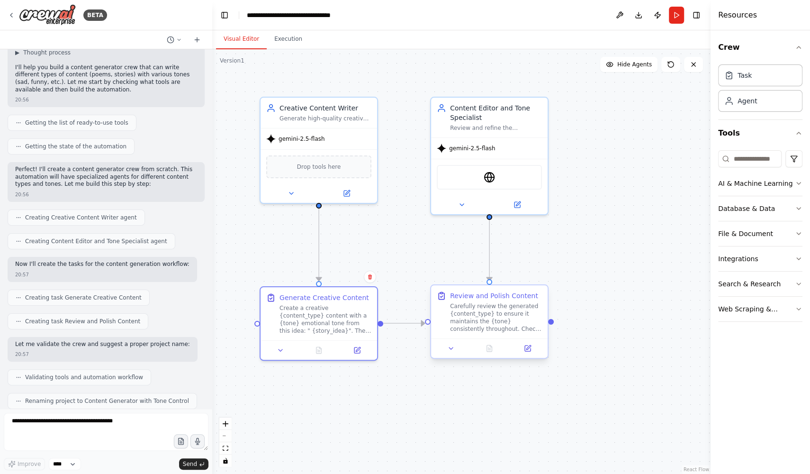
click at [471, 314] on div "Carefully review the generated {content_type} to ensure it maintains the {tone}…" at bounding box center [496, 317] width 92 height 30
click at [499, 152] on div "gemini-2.5-flash" at bounding box center [489, 146] width 117 height 21
click at [292, 326] on div "Create a creative {content_type} content with a {tone} emotional tone from this…" at bounding box center [326, 317] width 92 height 30
click at [474, 307] on div "Carefully review the generated {content_type} to ensure it maintains the {tone}…" at bounding box center [496, 317] width 92 height 30
click at [310, 331] on div "Create a creative {content_type} content with a {tone} emotional tone from this…" at bounding box center [326, 317] width 92 height 30
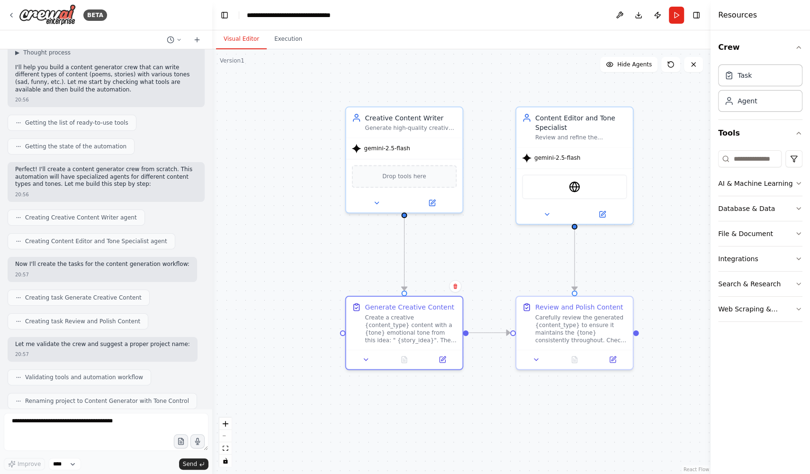
drag, startPoint x: 393, startPoint y: 255, endPoint x: 478, endPoint y: 265, distance: 85.8
click at [478, 265] on div ".deletable-edge-delete-btn { width: 20px; height: 20px; border: 0px solid #ffff…" at bounding box center [461, 261] width 498 height 425
click at [432, 138] on div "gemini-2.5-flash" at bounding box center [404, 146] width 117 height 21
click at [552, 145] on div "gemini-2.5-flash" at bounding box center [574, 155] width 117 height 21
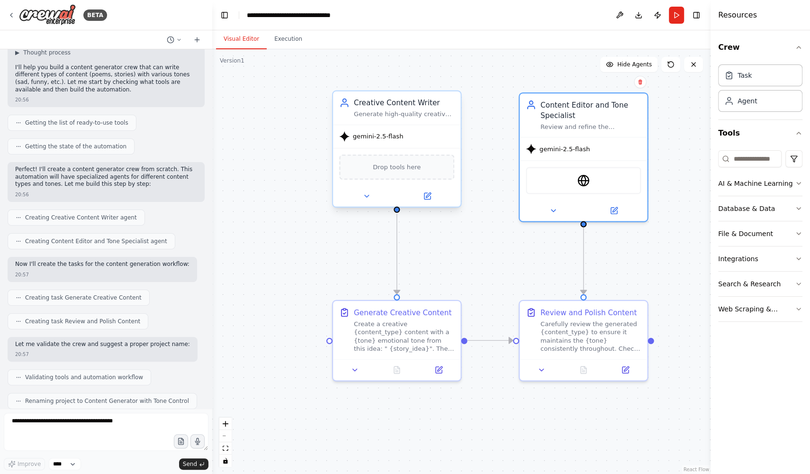
scroll to position [422, 0]
